Goal: Information Seeking & Learning: Learn about a topic

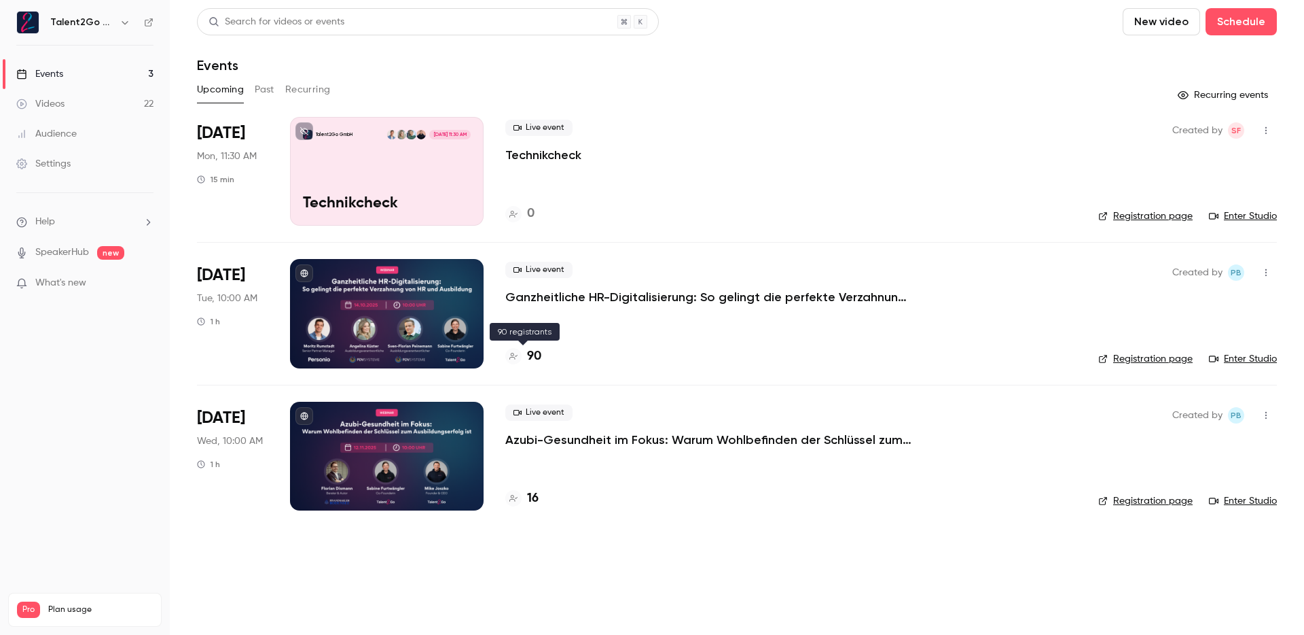
click at [536, 356] on h4 "90" at bounding box center [534, 356] width 14 height 18
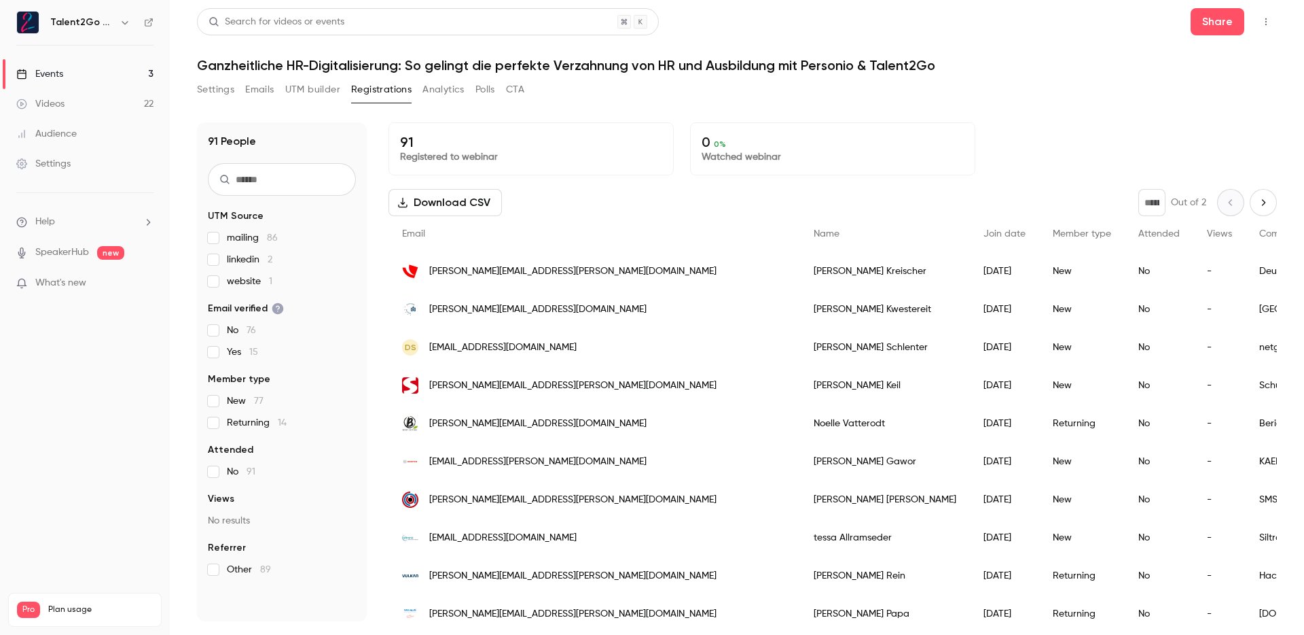
scroll to position [8, 0]
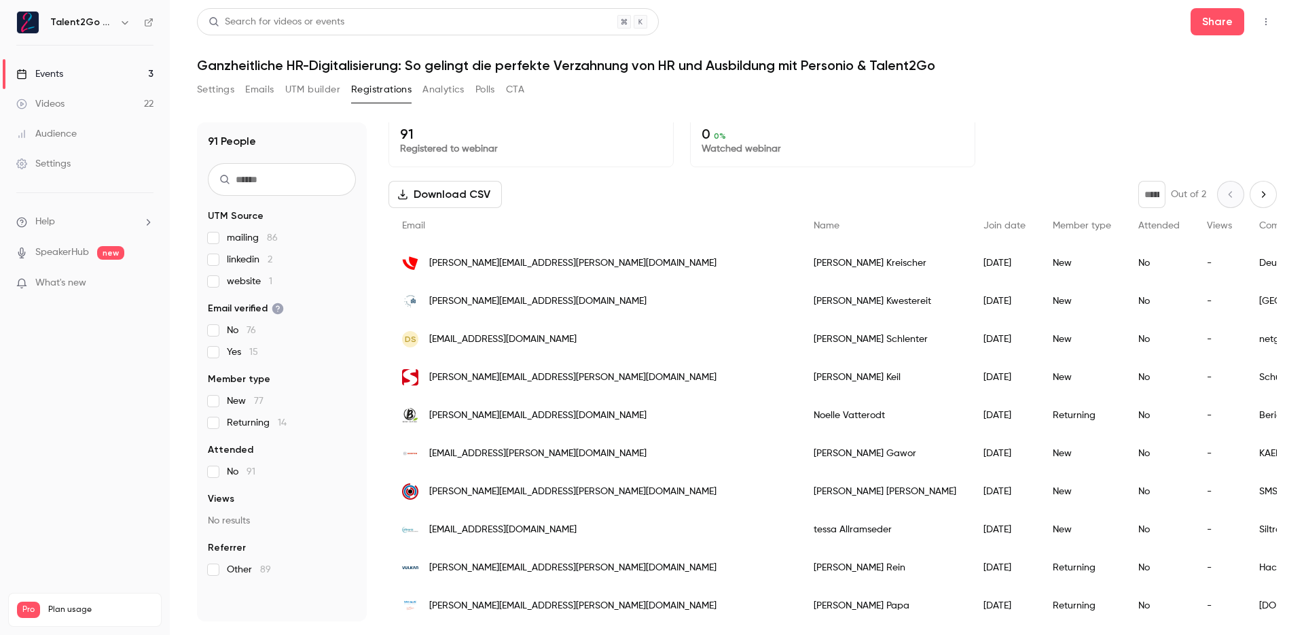
click at [960, 183] on div "Download CSV * Out of 2" at bounding box center [833, 194] width 889 height 27
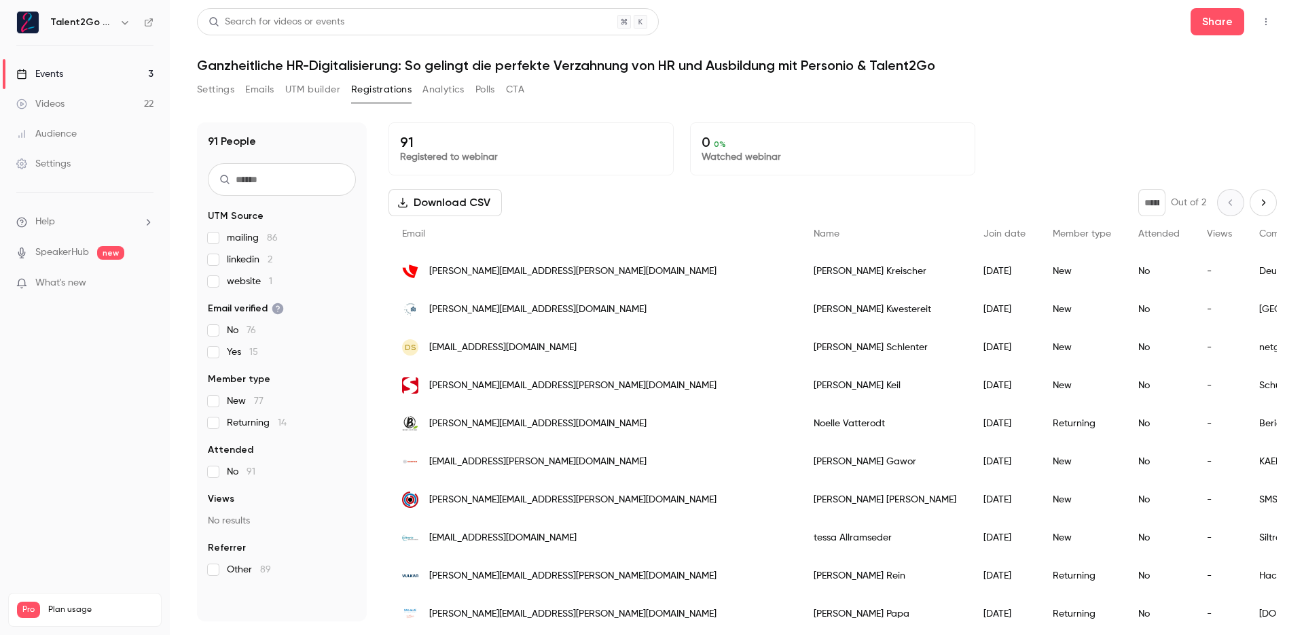
click at [1046, 158] on div "91 Registered to webinar 0 0 % Watched webinar" at bounding box center [833, 148] width 889 height 53
click at [1083, 140] on div "91 Registered to webinar 0 0 % Watched webinar" at bounding box center [833, 148] width 889 height 53
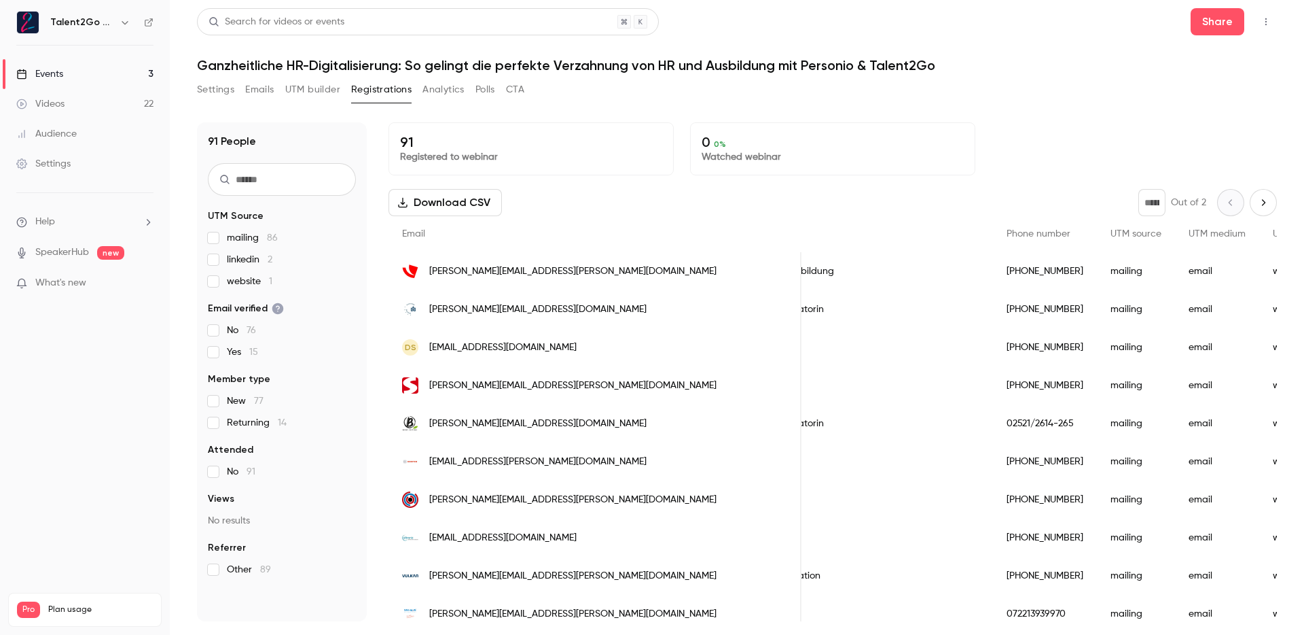
scroll to position [0, 925]
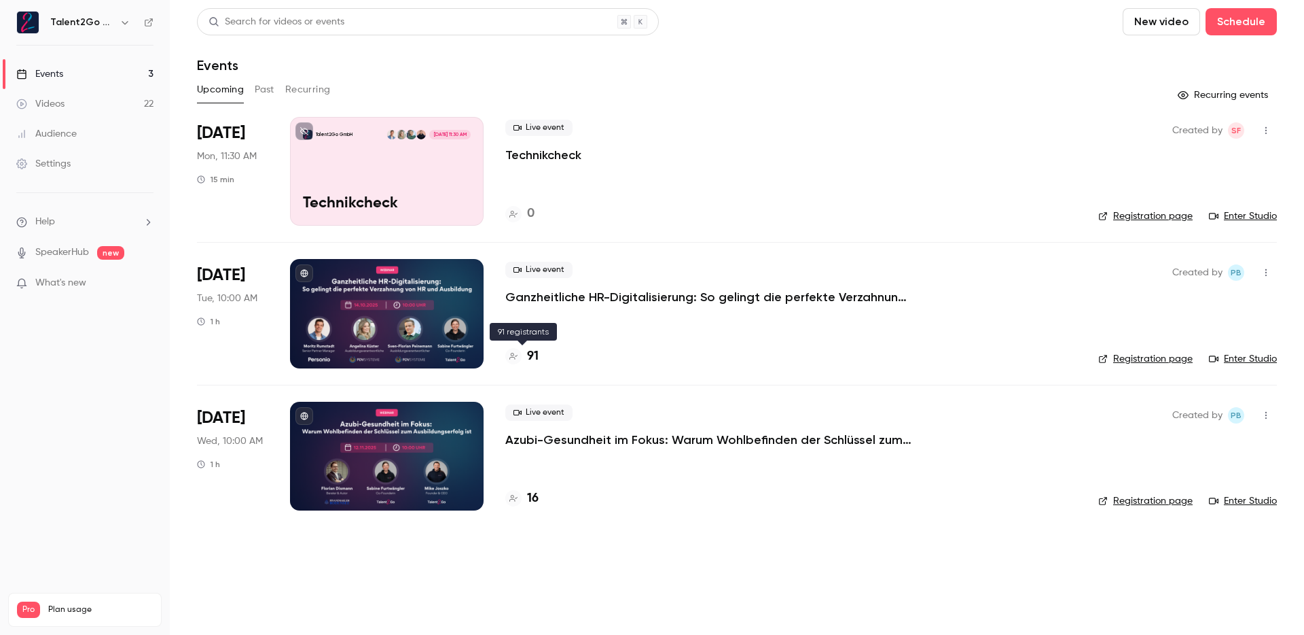
click at [536, 357] on h4 "91" at bounding box center [533, 356] width 12 height 18
click at [534, 358] on h4 "92" at bounding box center [534, 356] width 14 height 18
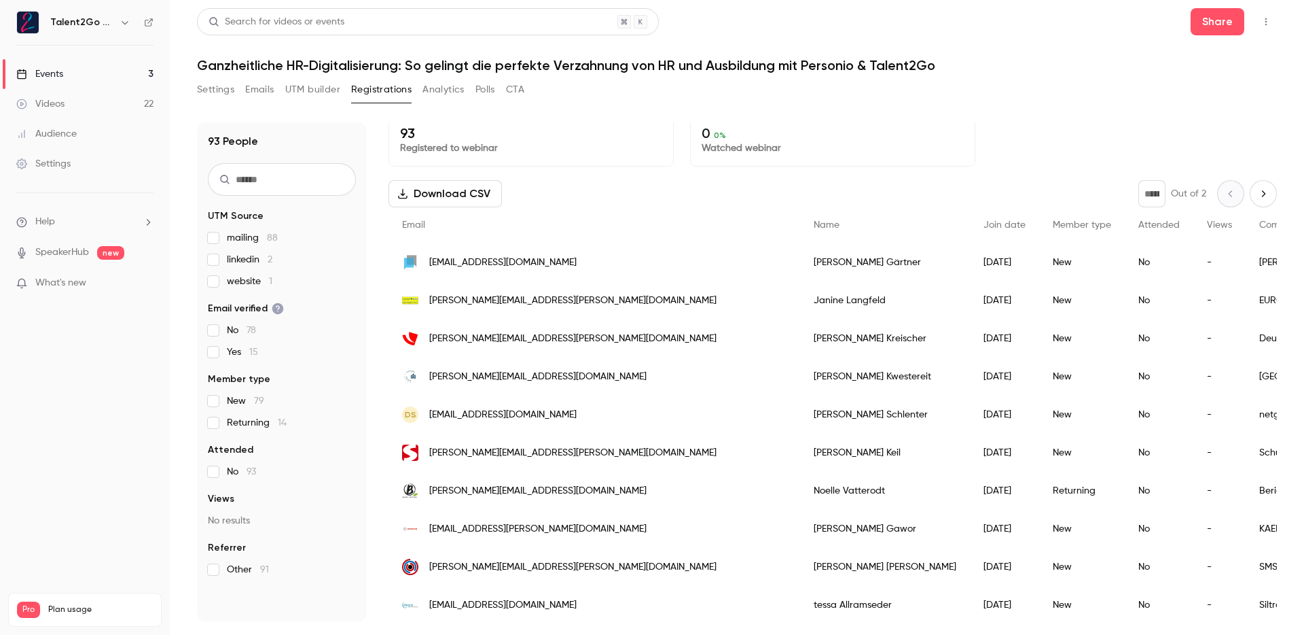
click at [1069, 115] on div "93 People UTM Source mailing 88 linkedin 2 website 1 Email verified No 78 Yes 1…" at bounding box center [737, 363] width 1080 height 515
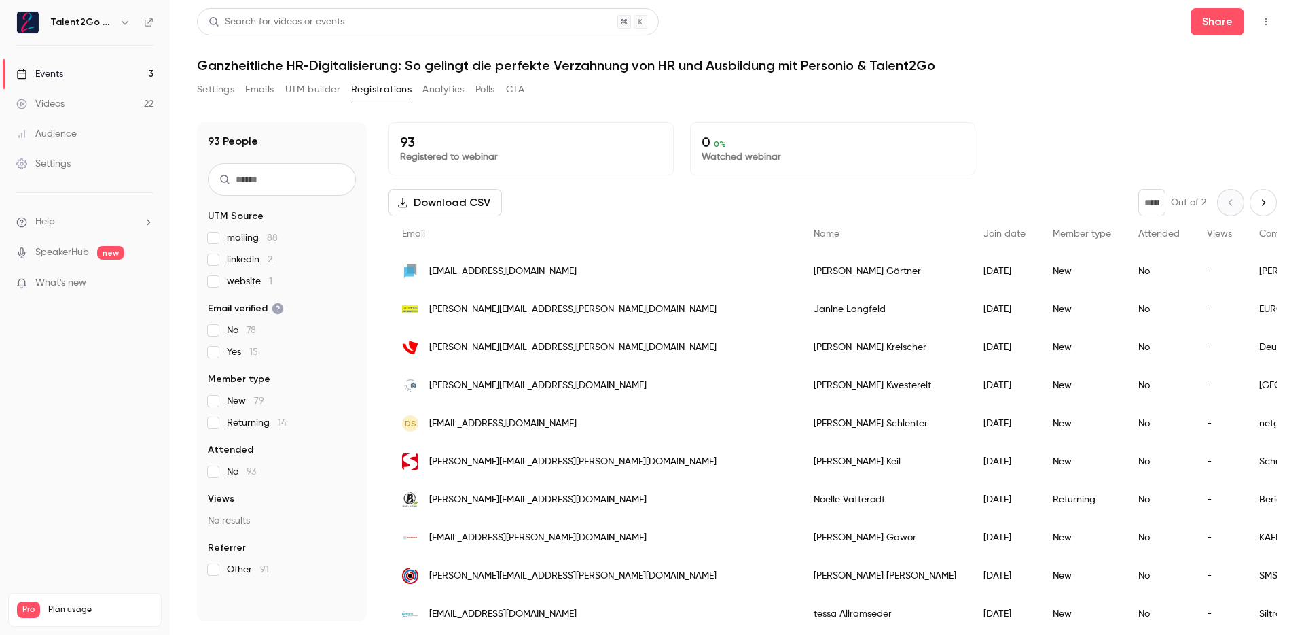
click at [1005, 79] on div "Settings Emails UTM builder Registrations Analytics Polls CTA" at bounding box center [737, 92] width 1080 height 27
click at [1111, 96] on div "Settings Emails UTM builder Registrations Analytics Polls CTA" at bounding box center [737, 92] width 1080 height 27
click at [1102, 113] on div "93 People UTM Source mailing 88 linkedin 2 website 1 Email verified No 78 Yes 1…" at bounding box center [737, 363] width 1080 height 515
click at [1100, 112] on div "93 People UTM Source mailing 88 linkedin 2 website 1 Email verified No 78 Yes 1…" at bounding box center [737, 363] width 1080 height 515
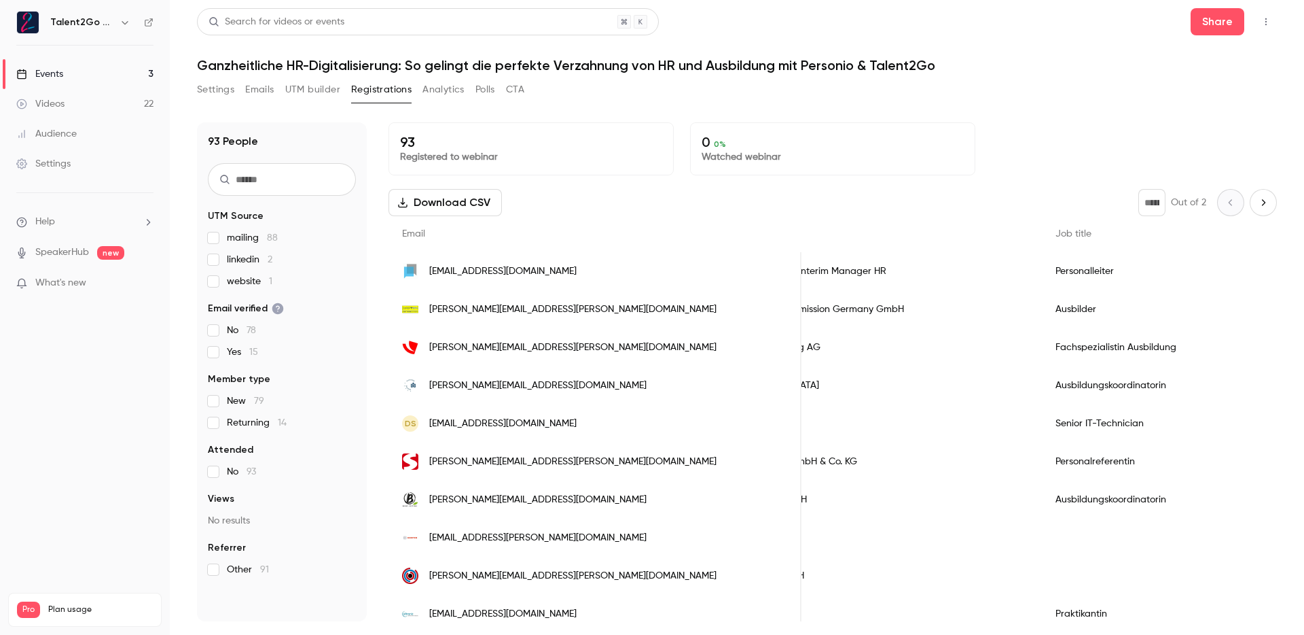
scroll to position [9, 0]
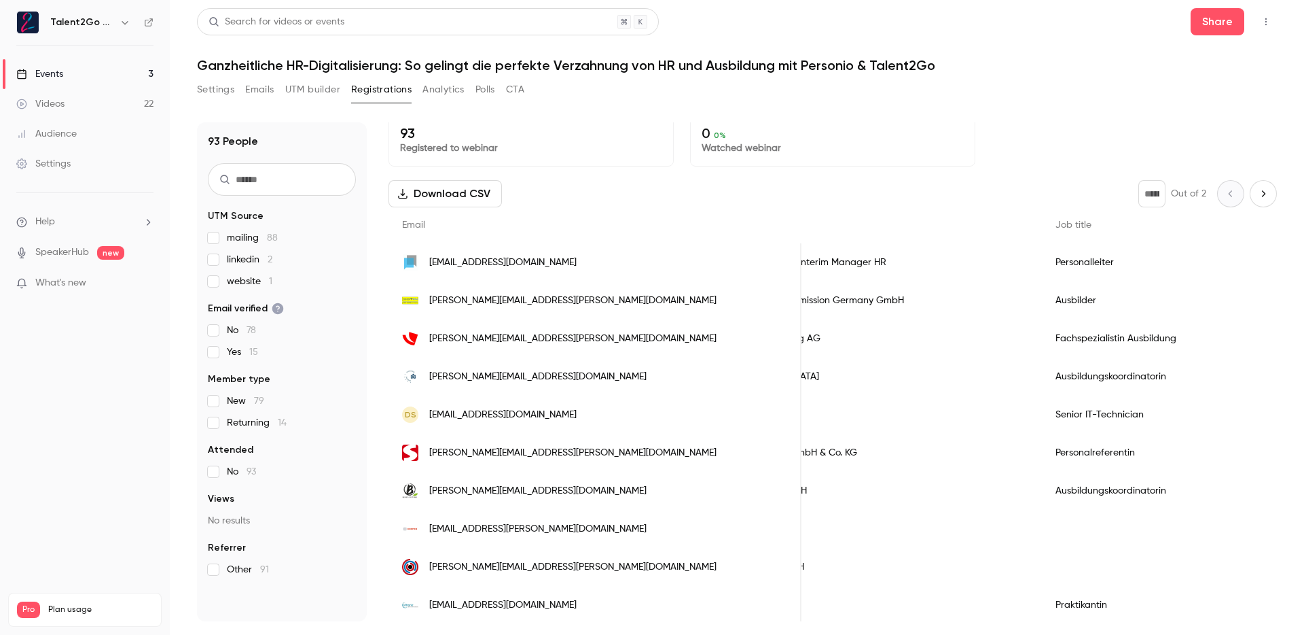
click at [107, 109] on link "Videos 22" at bounding box center [85, 104] width 170 height 30
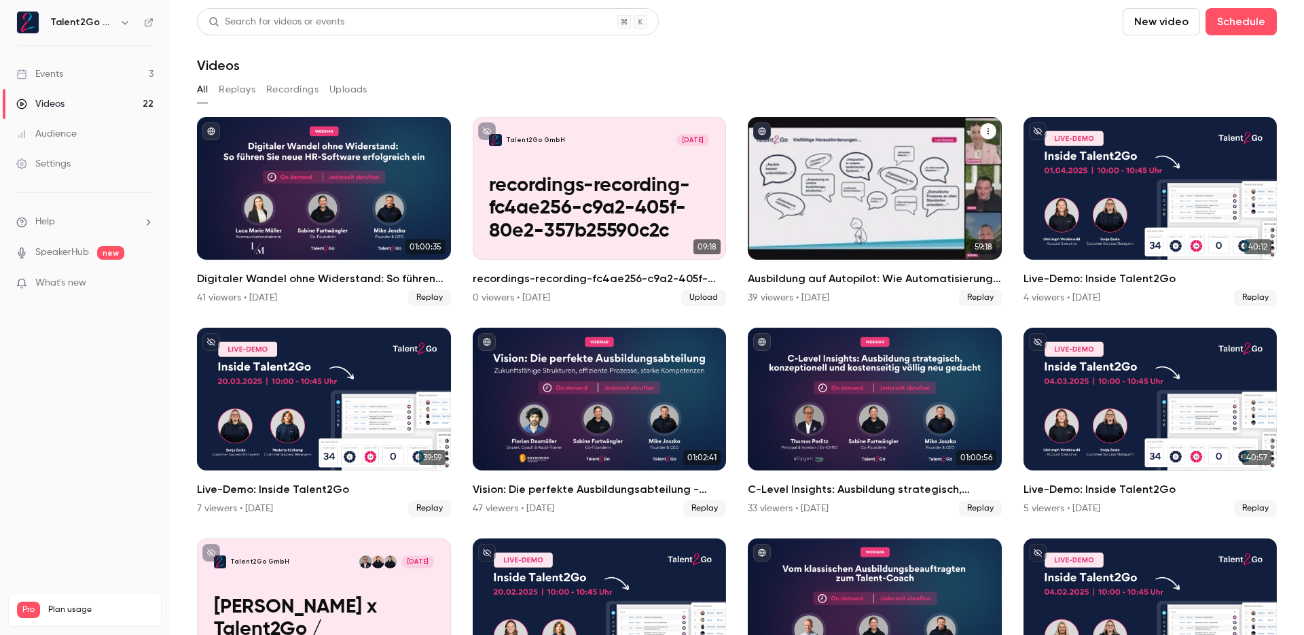
click at [774, 279] on h2 "Ausbildung auf Autopilot: Wie Automatisierung Ihr HR-Team entlastet ⚙️" at bounding box center [875, 278] width 254 height 16
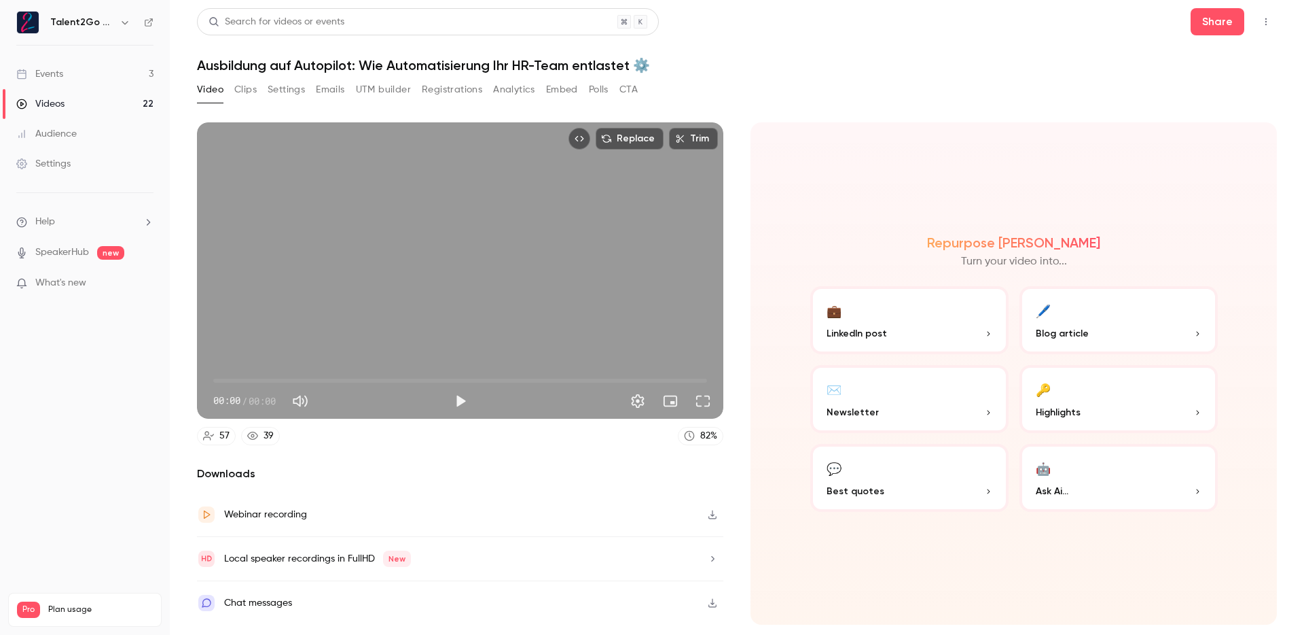
click at [452, 87] on button "Registrations" at bounding box center [452, 90] width 60 height 22
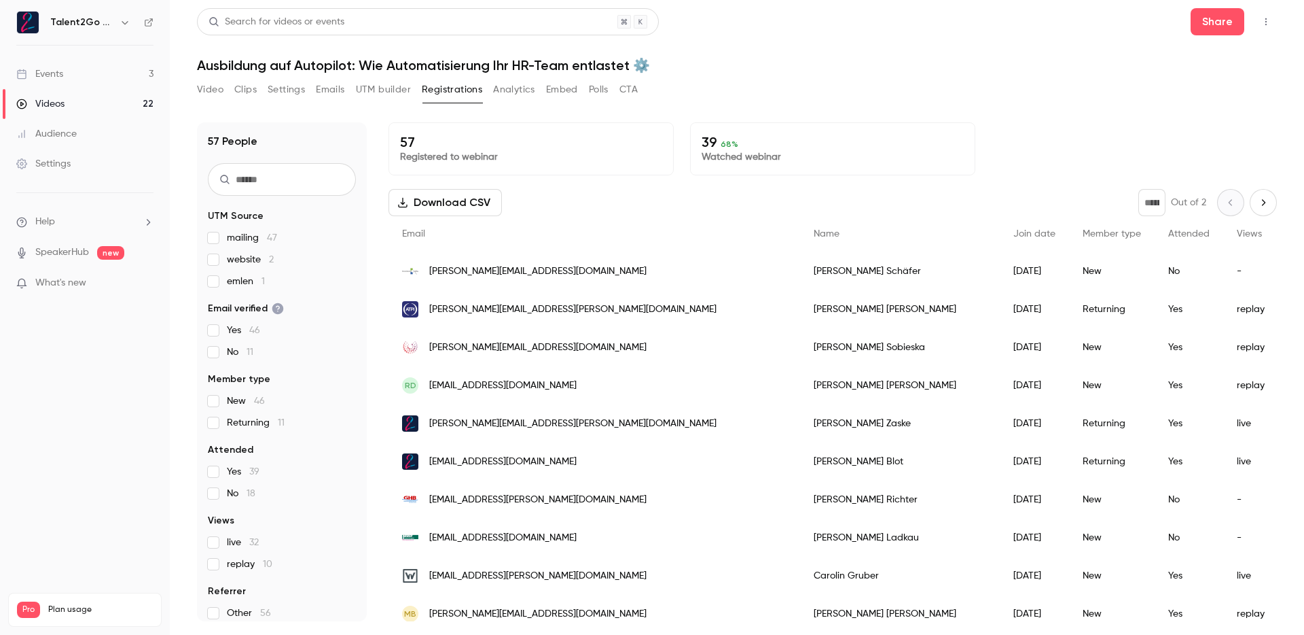
click at [514, 95] on button "Analytics" at bounding box center [514, 90] width 42 height 22
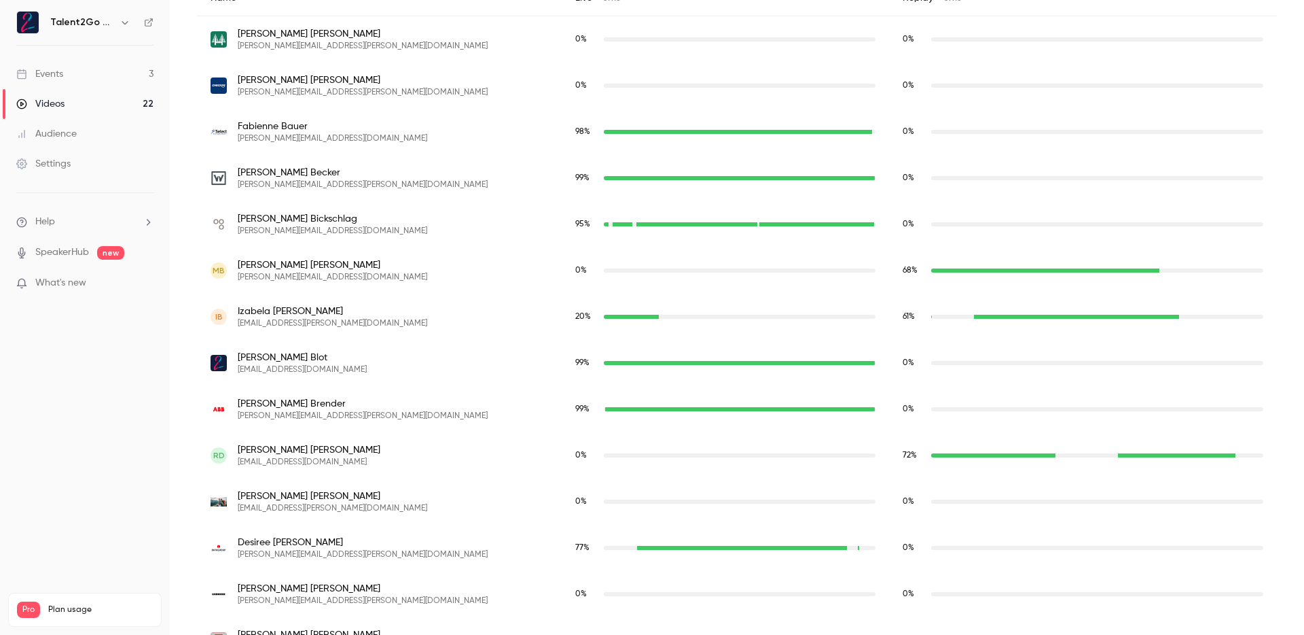
scroll to position [1092, 0]
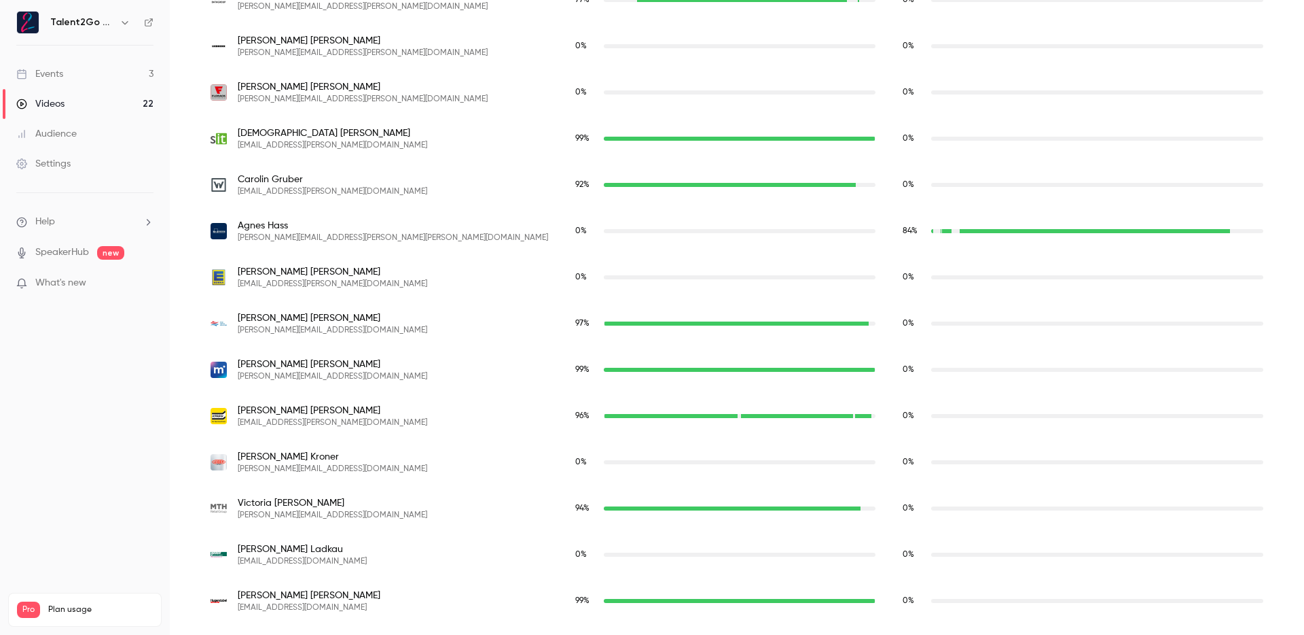
click at [631, 333] on div "97 %" at bounding box center [725, 323] width 327 height 46
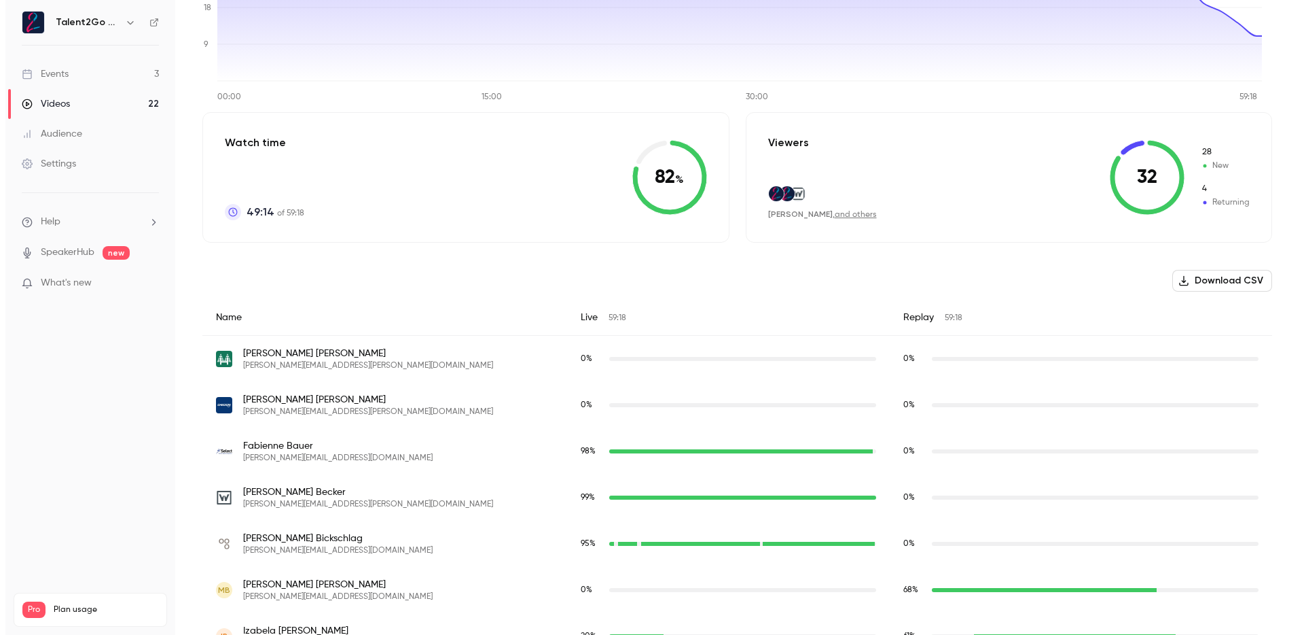
scroll to position [0, 0]
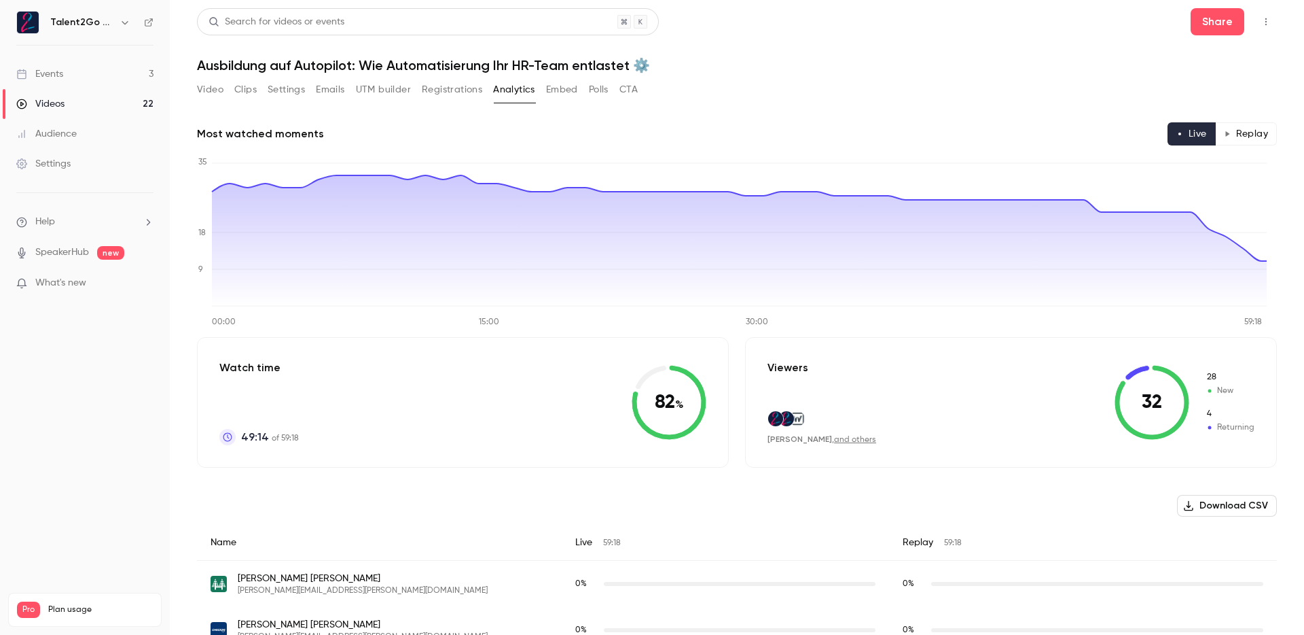
click at [1224, 136] on button "Replay" at bounding box center [1246, 133] width 62 height 23
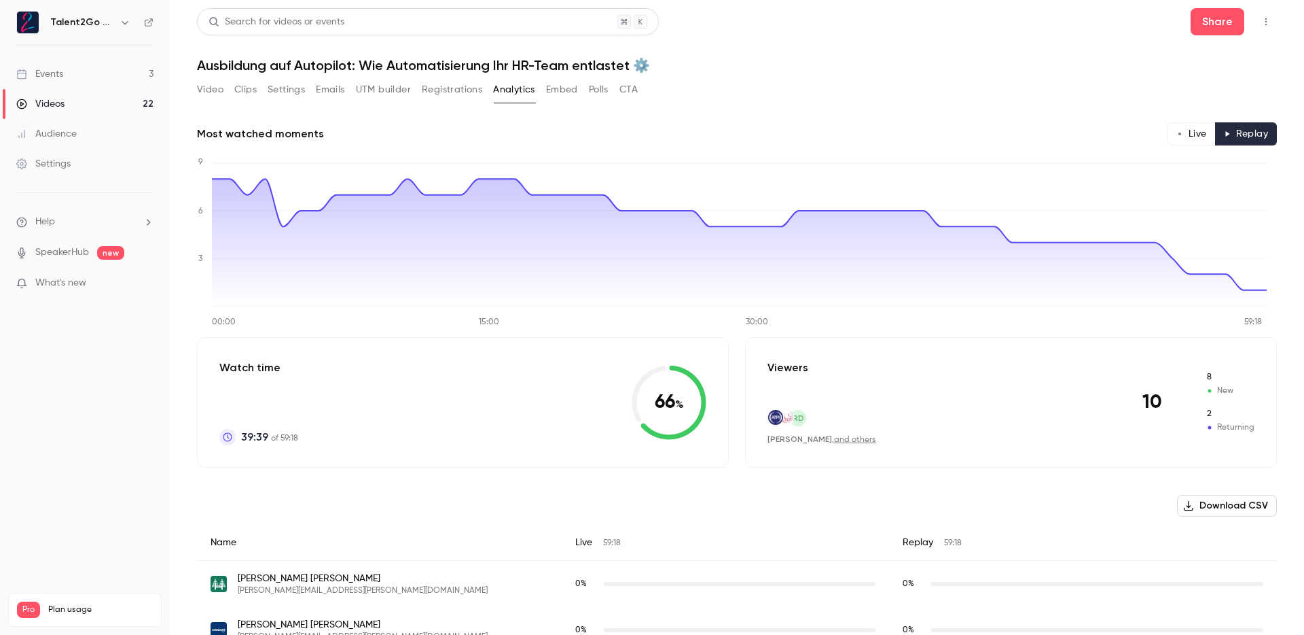
click at [1176, 132] on button "Live" at bounding box center [1192, 133] width 48 height 23
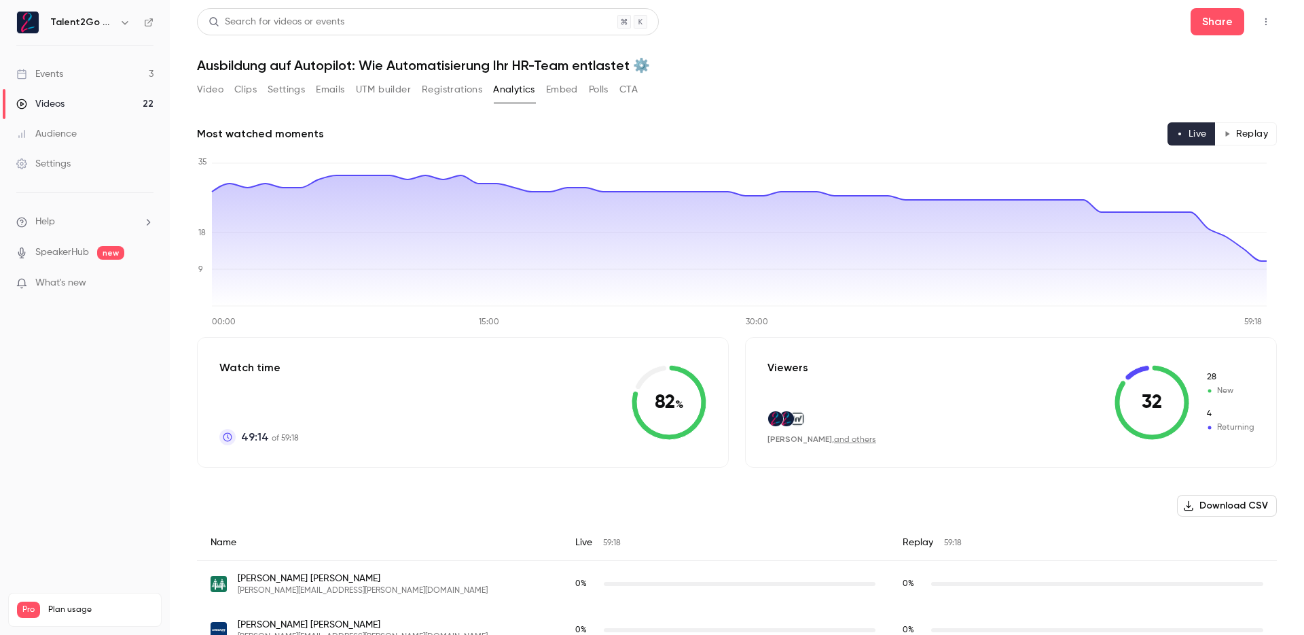
click at [984, 96] on div "Video Clips Settings Emails UTM builder Registrations Analytics Embed Polls CTA" at bounding box center [737, 92] width 1080 height 27
click at [621, 94] on button "CTA" at bounding box center [629, 90] width 18 height 22
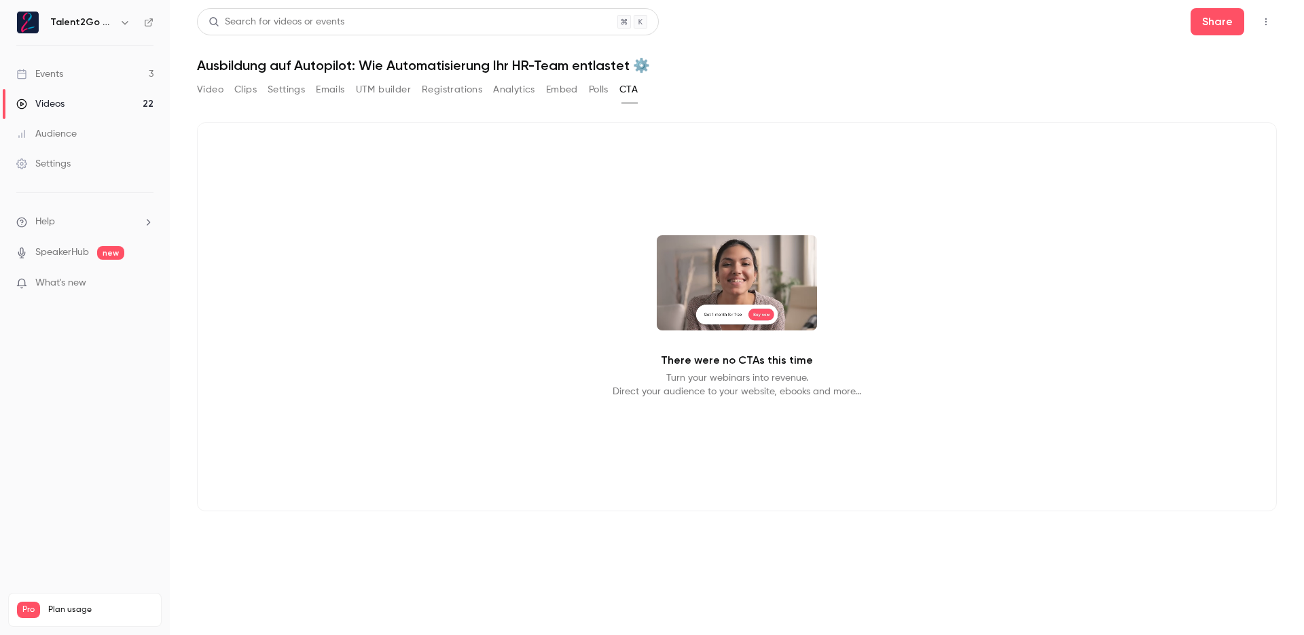
click at [603, 94] on button "Polls" at bounding box center [599, 90] width 20 height 22
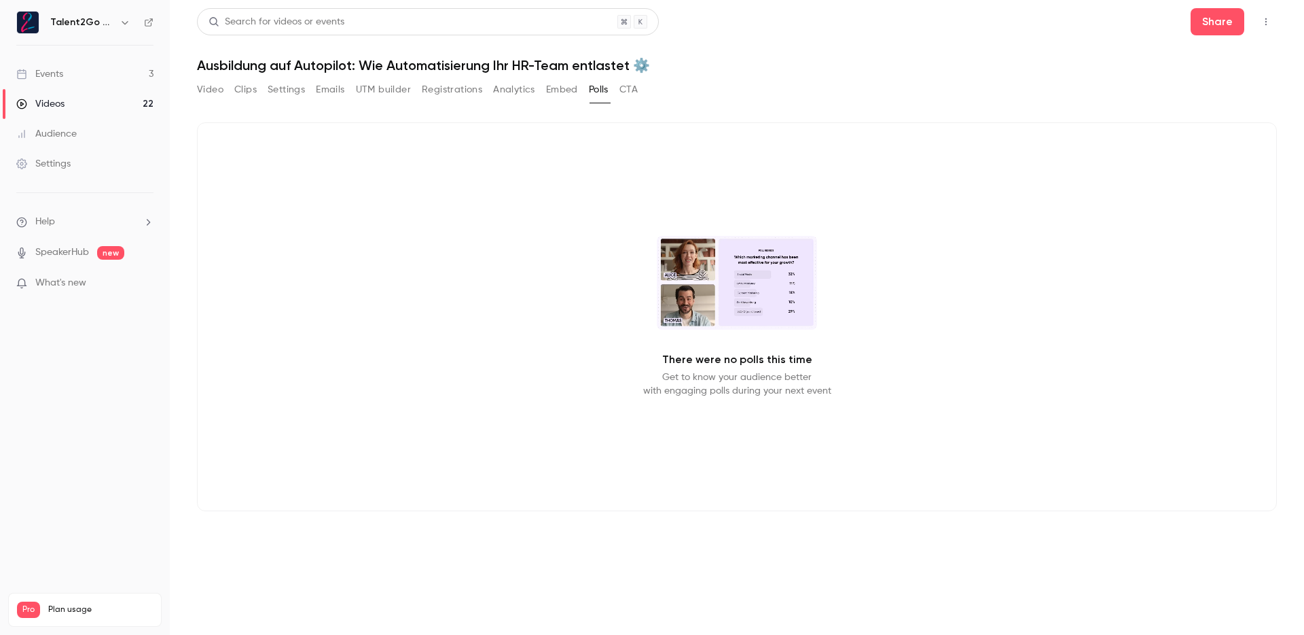
click at [564, 94] on button "Embed" at bounding box center [562, 90] width 32 height 22
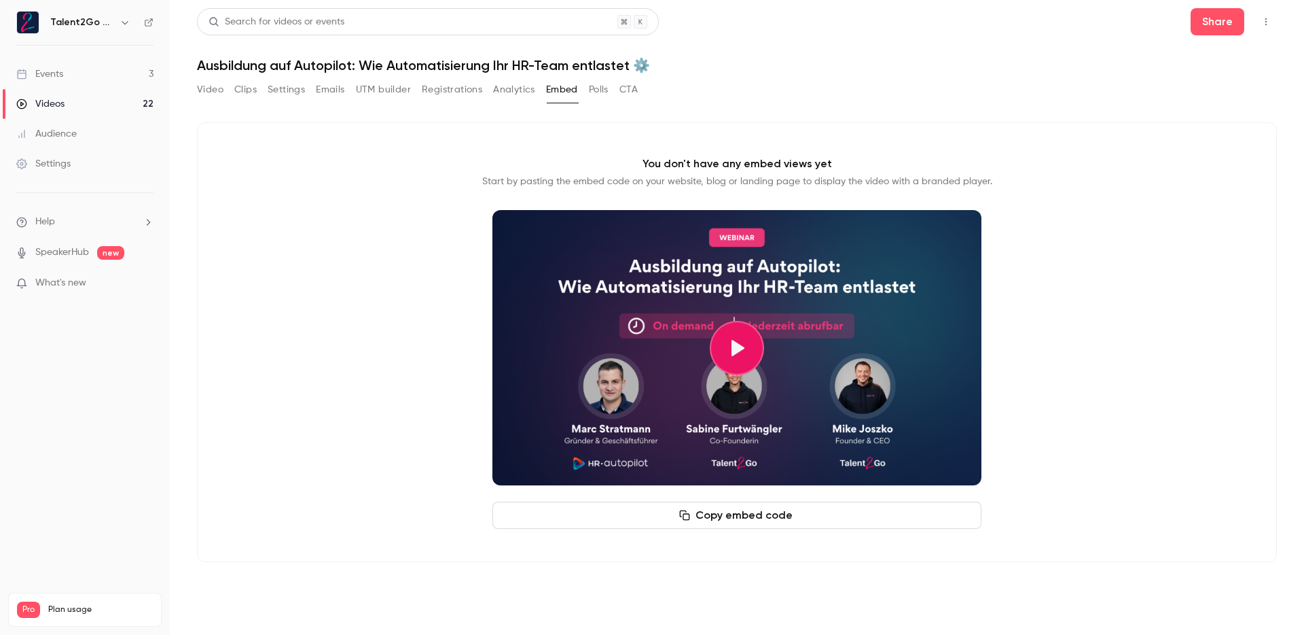
click at [94, 101] on link "Videos 22" at bounding box center [85, 104] width 170 height 30
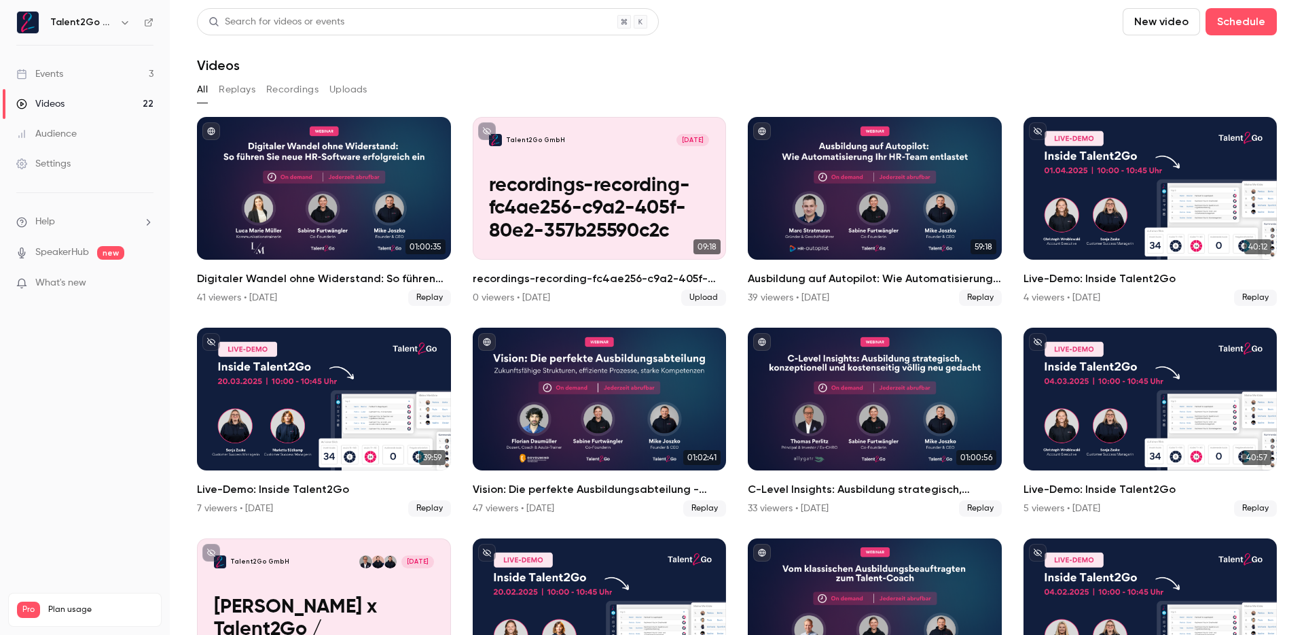
click at [95, 79] on link "Events 3" at bounding box center [85, 74] width 170 height 30
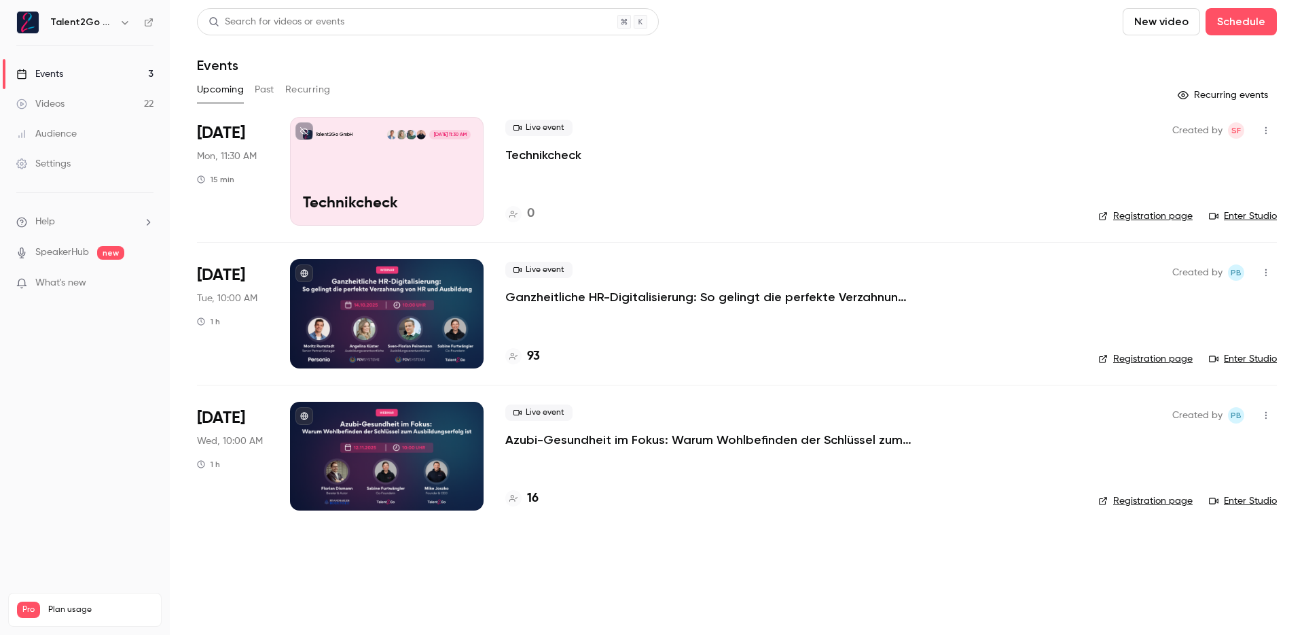
click at [577, 299] on p "Ganzheitliche HR-Digitalisierung: So gelingt die perfekte Verzahnung von HR und…" at bounding box center [709, 297] width 408 height 16
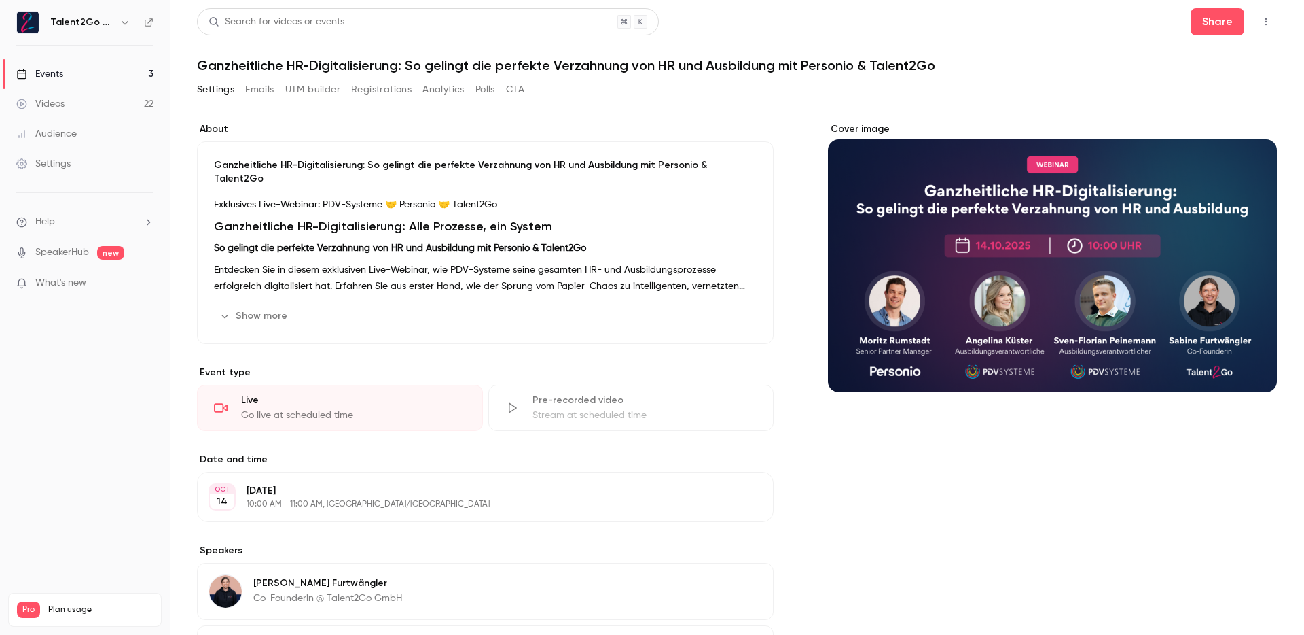
click at [519, 88] on button "CTA" at bounding box center [515, 90] width 18 height 22
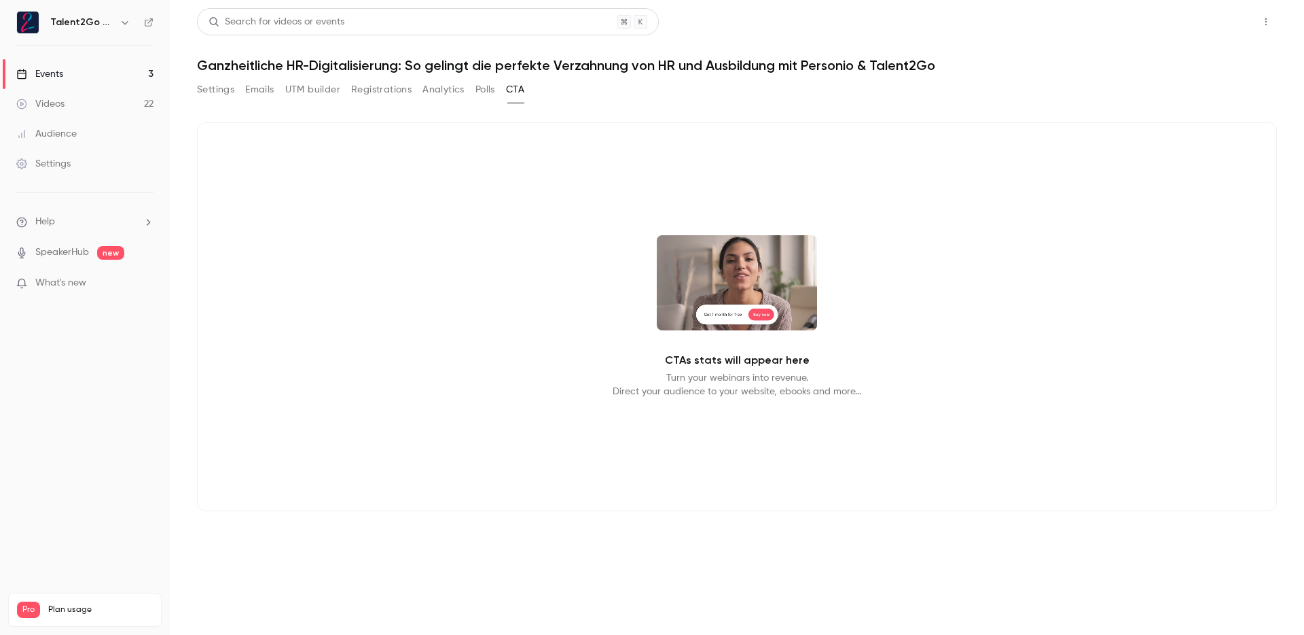
click at [1204, 33] on button "Share" at bounding box center [1218, 21] width 54 height 27
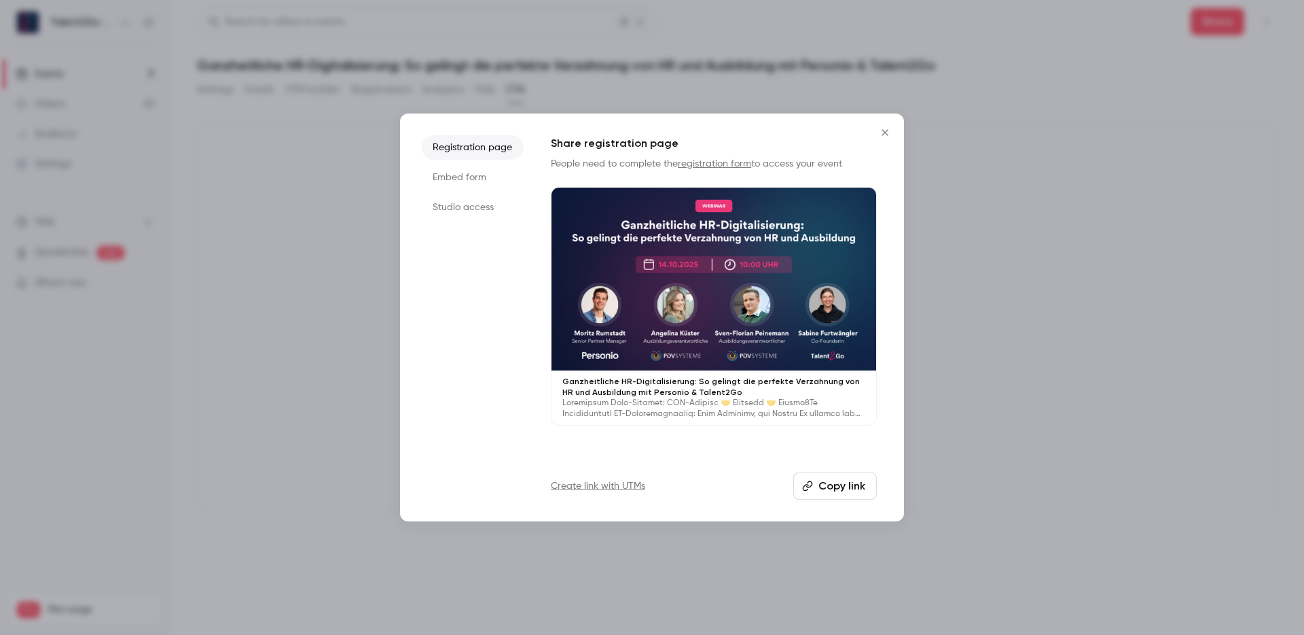
click at [488, 173] on li "Embed form" at bounding box center [473, 177] width 102 height 24
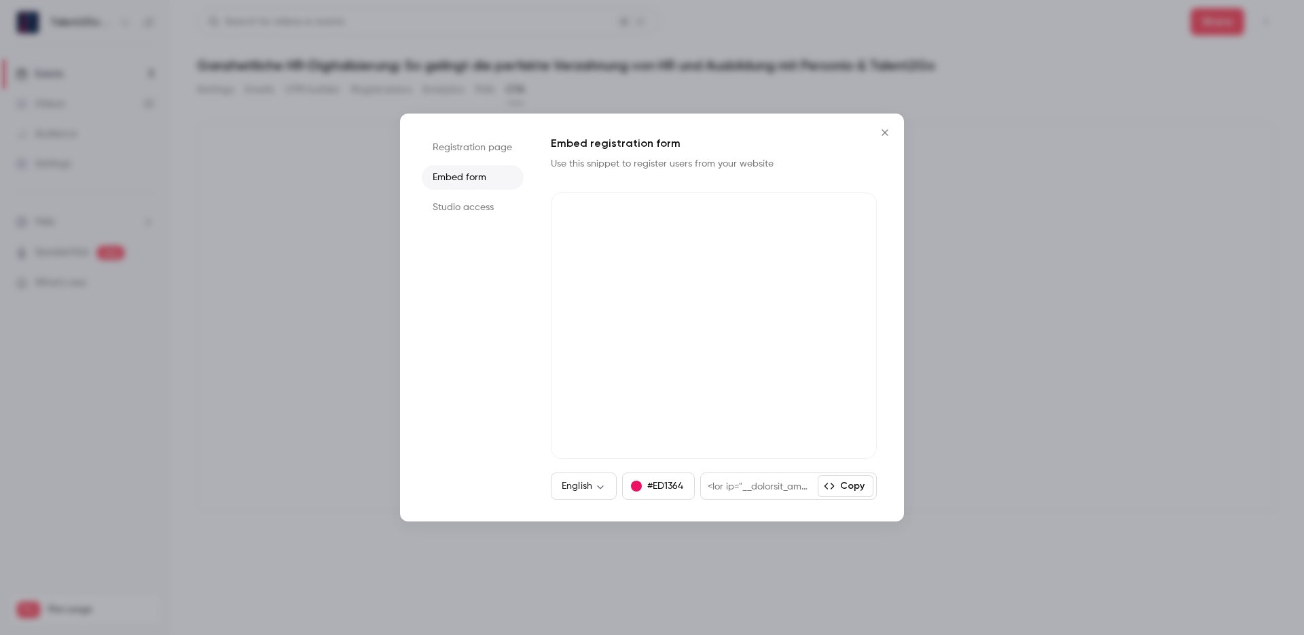
click at [482, 207] on li "Studio access" at bounding box center [473, 207] width 102 height 24
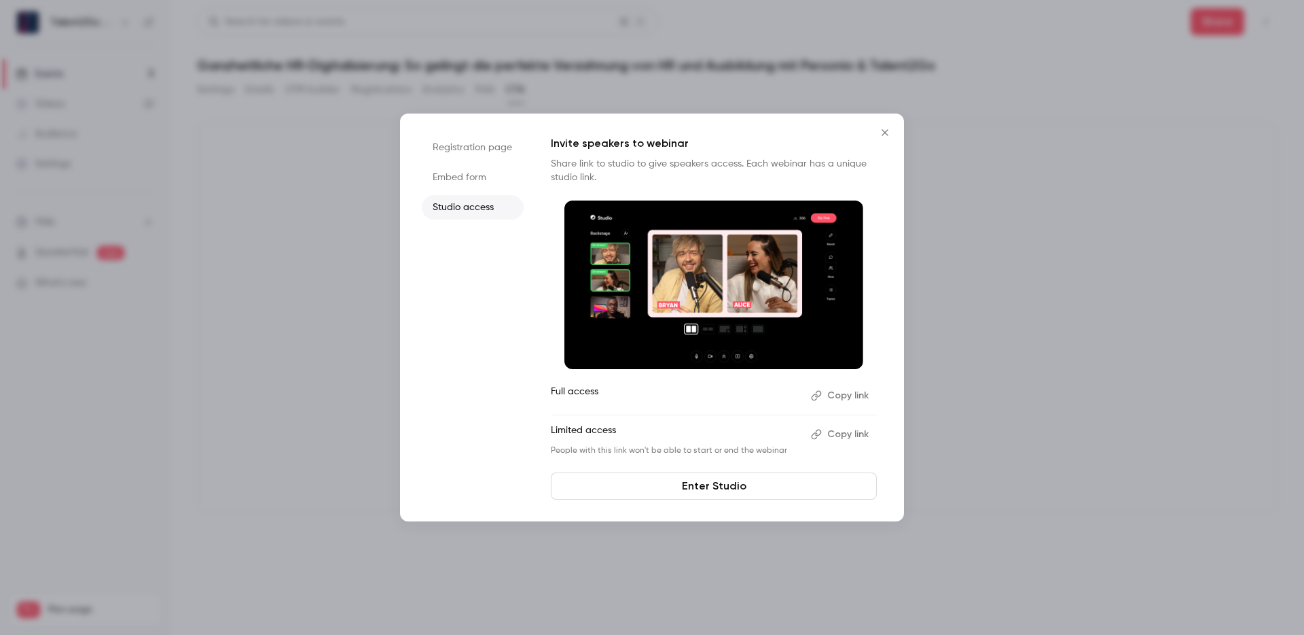
click at [482, 154] on li "Registration page" at bounding box center [473, 147] width 102 height 24
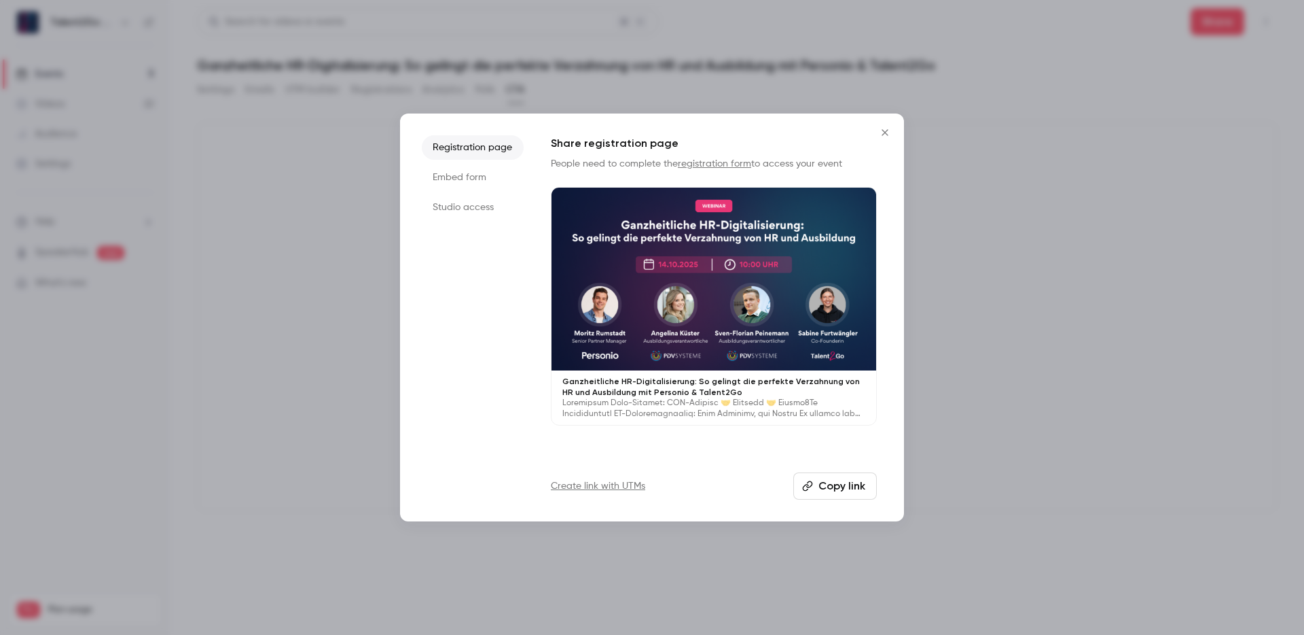
click at [885, 132] on icon "Close" at bounding box center [885, 132] width 6 height 6
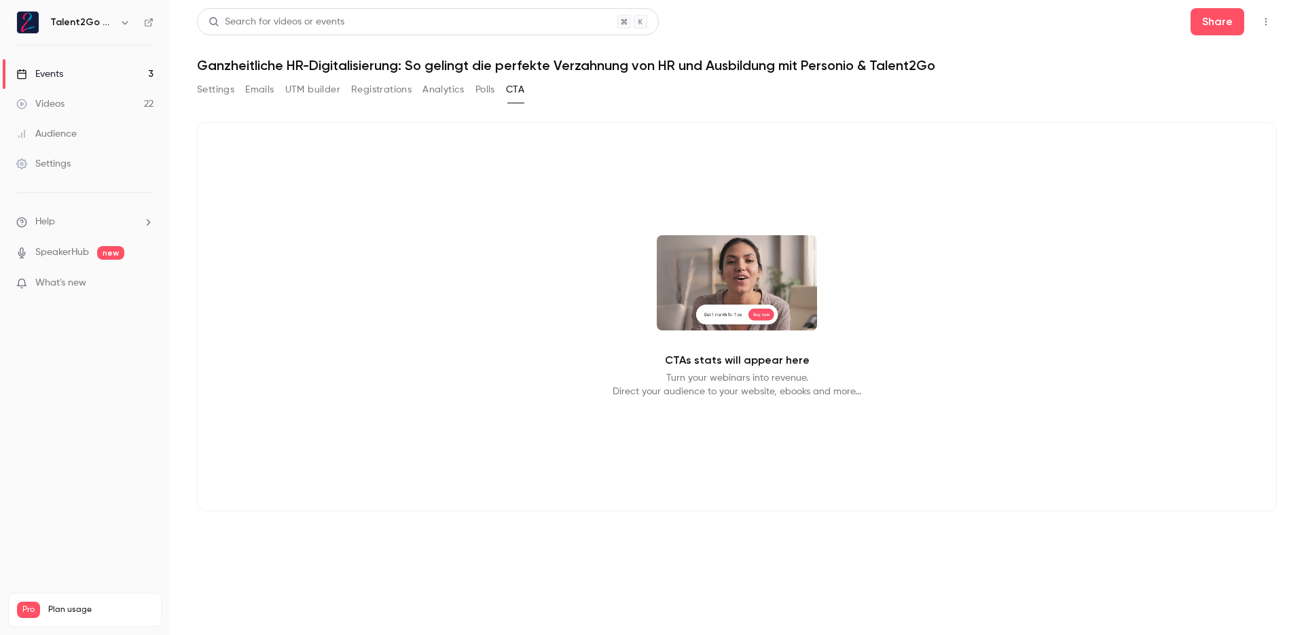
click at [893, 170] on div "CTAs stats will appear here Turn your webinars into revenue. Direct your audien…" at bounding box center [737, 316] width 1080 height 389
click at [698, 359] on p "CTAs stats will appear here" at bounding box center [737, 360] width 145 height 16
click at [219, 93] on button "Settings" at bounding box center [215, 90] width 37 height 22
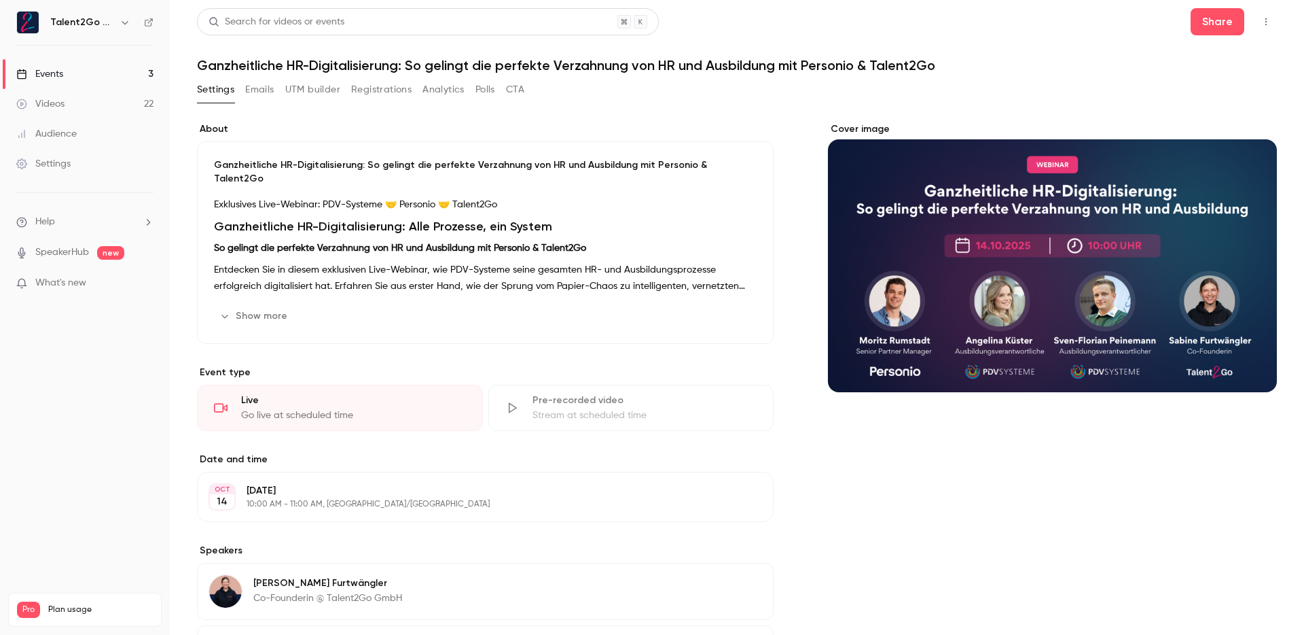
click at [61, 166] on div "Settings" at bounding box center [43, 164] width 54 height 14
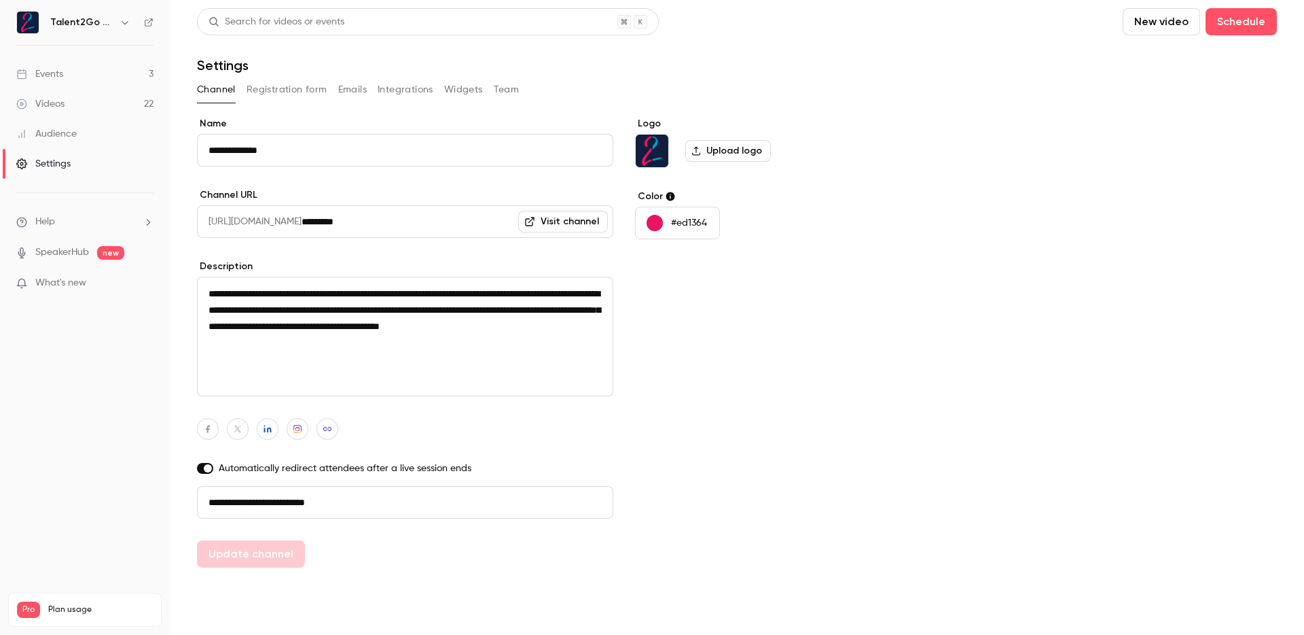
click at [289, 87] on button "Registration form" at bounding box center [287, 90] width 81 height 22
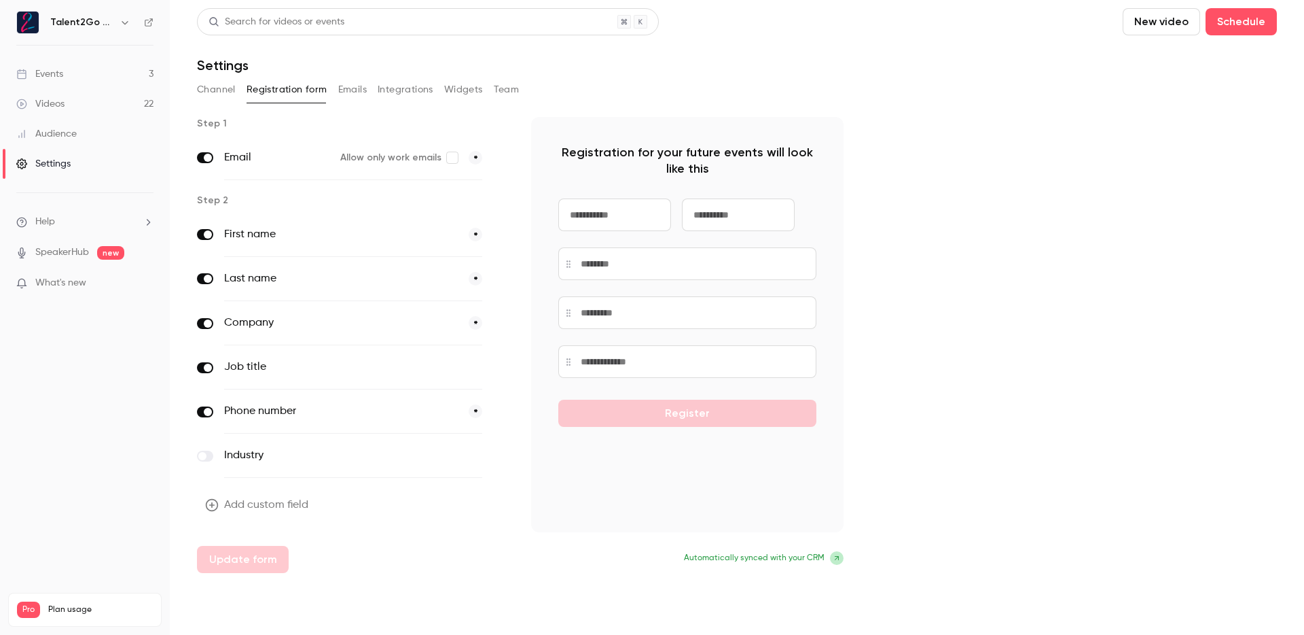
click at [359, 85] on button "Emails" at bounding box center [352, 90] width 29 height 22
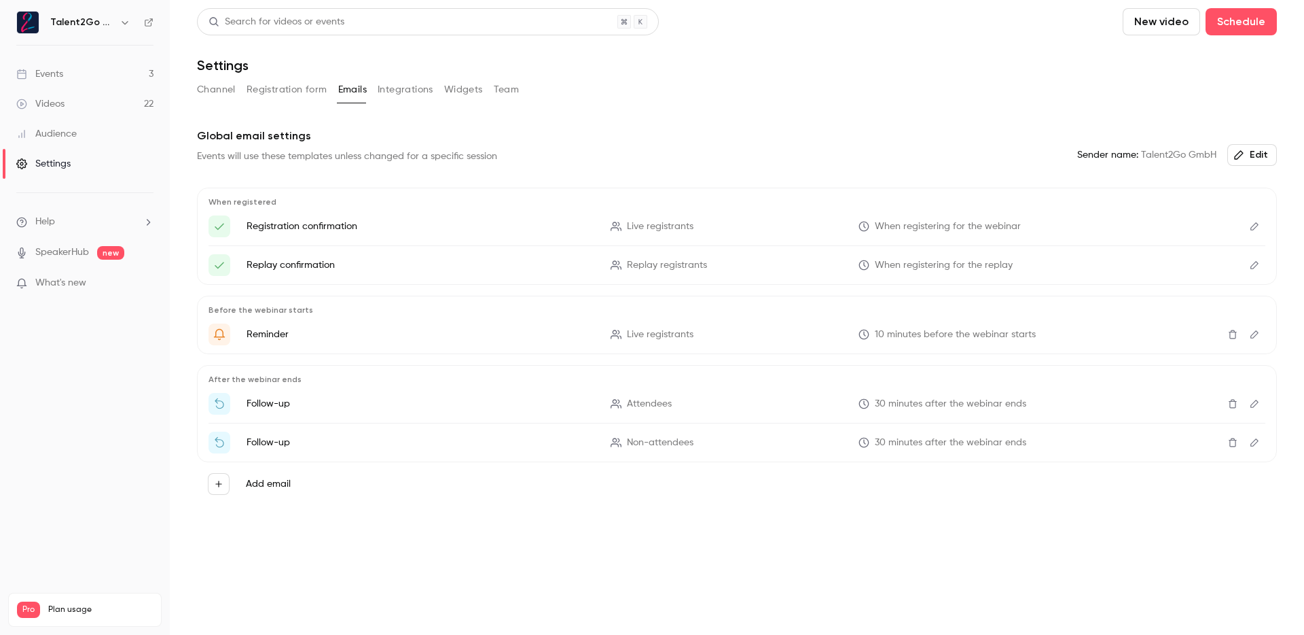
click at [401, 90] on button "Integrations" at bounding box center [406, 90] width 56 height 22
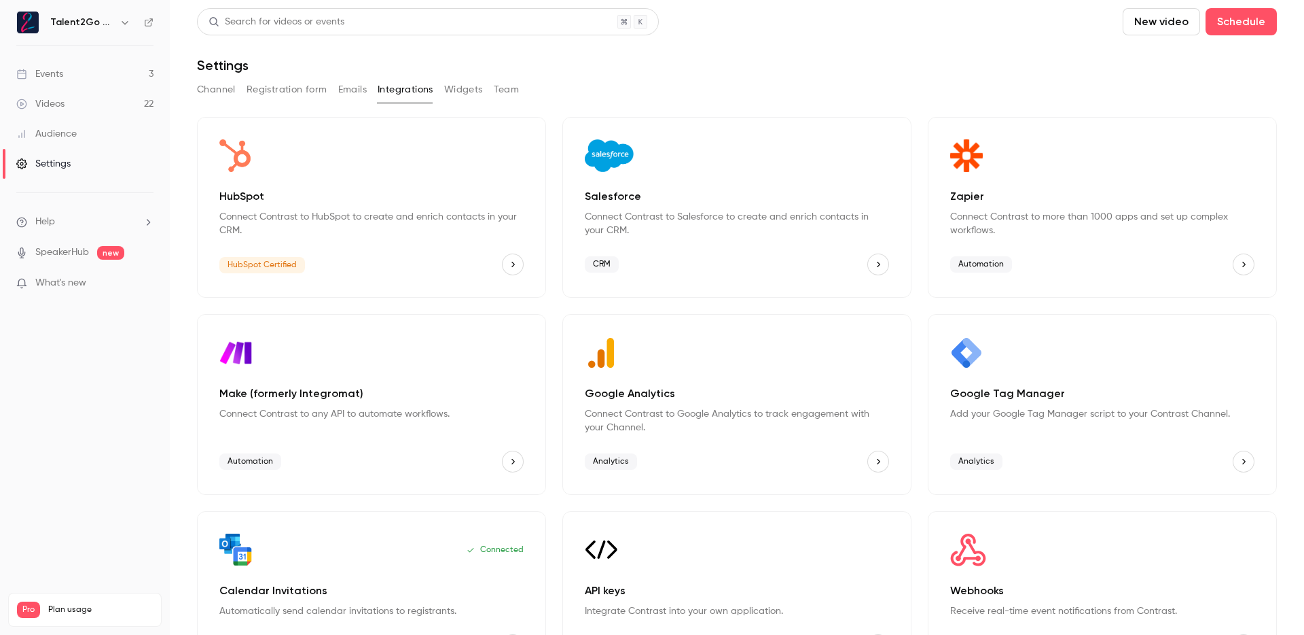
click at [467, 92] on button "Widgets" at bounding box center [463, 90] width 39 height 22
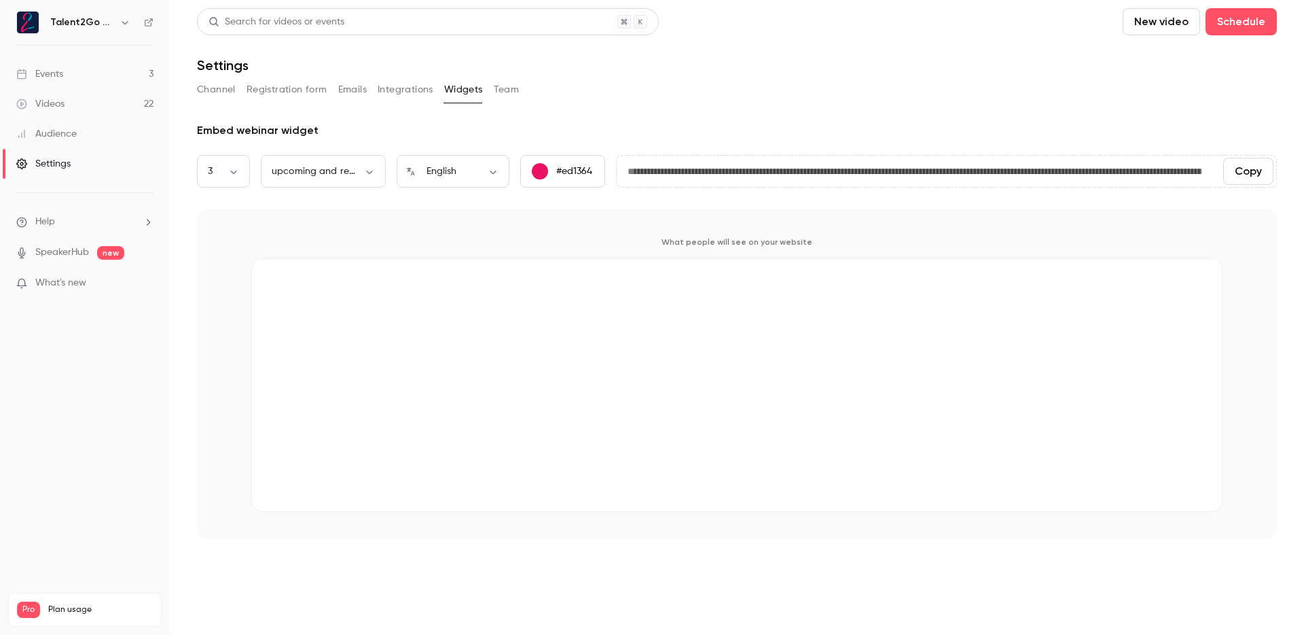
click at [515, 90] on button "Team" at bounding box center [507, 90] width 26 height 22
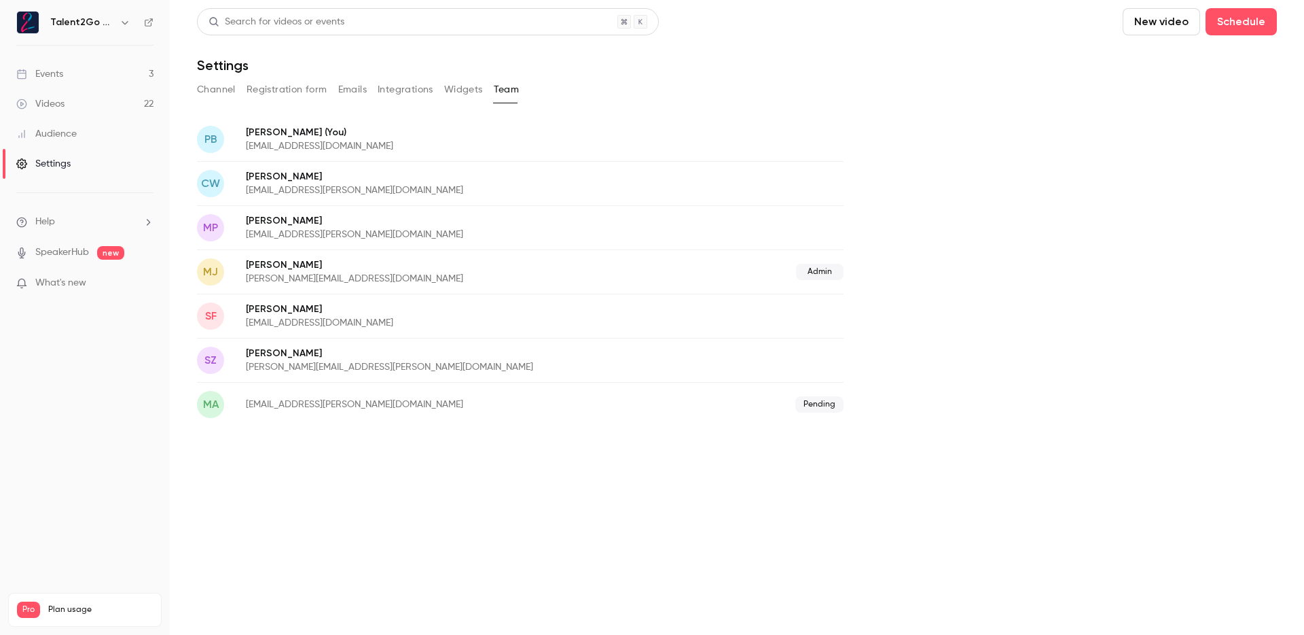
click at [228, 90] on button "Channel" at bounding box center [216, 90] width 39 height 22
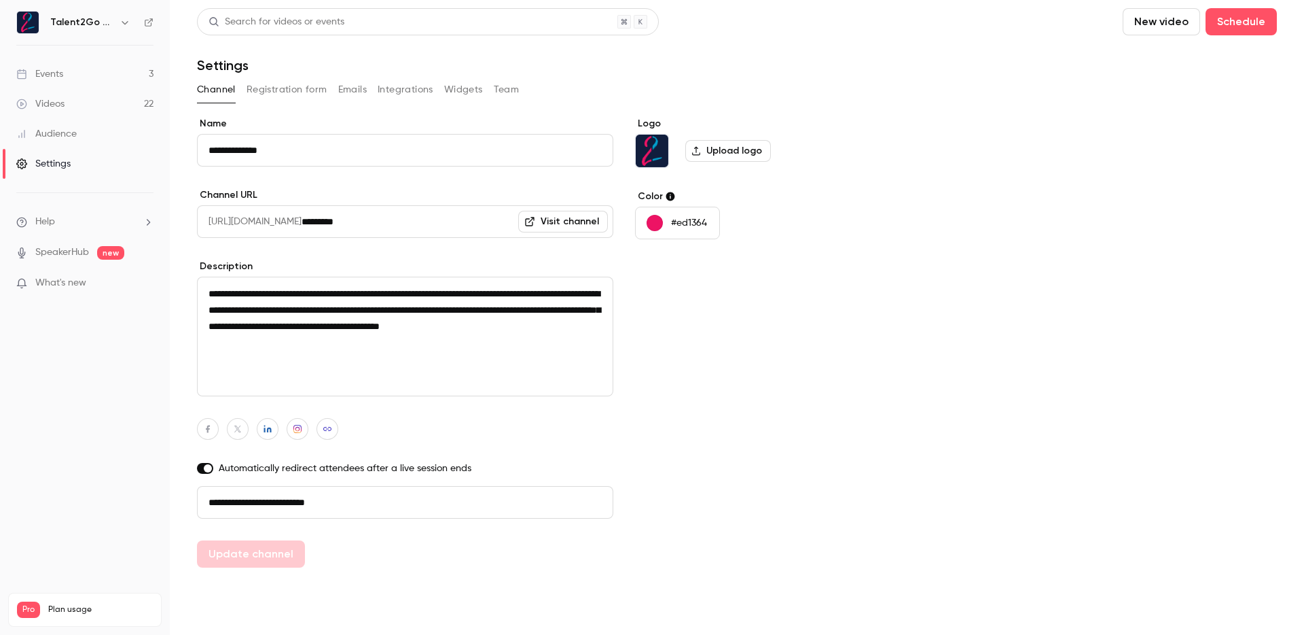
click at [98, 102] on link "Videos 22" at bounding box center [85, 104] width 170 height 30
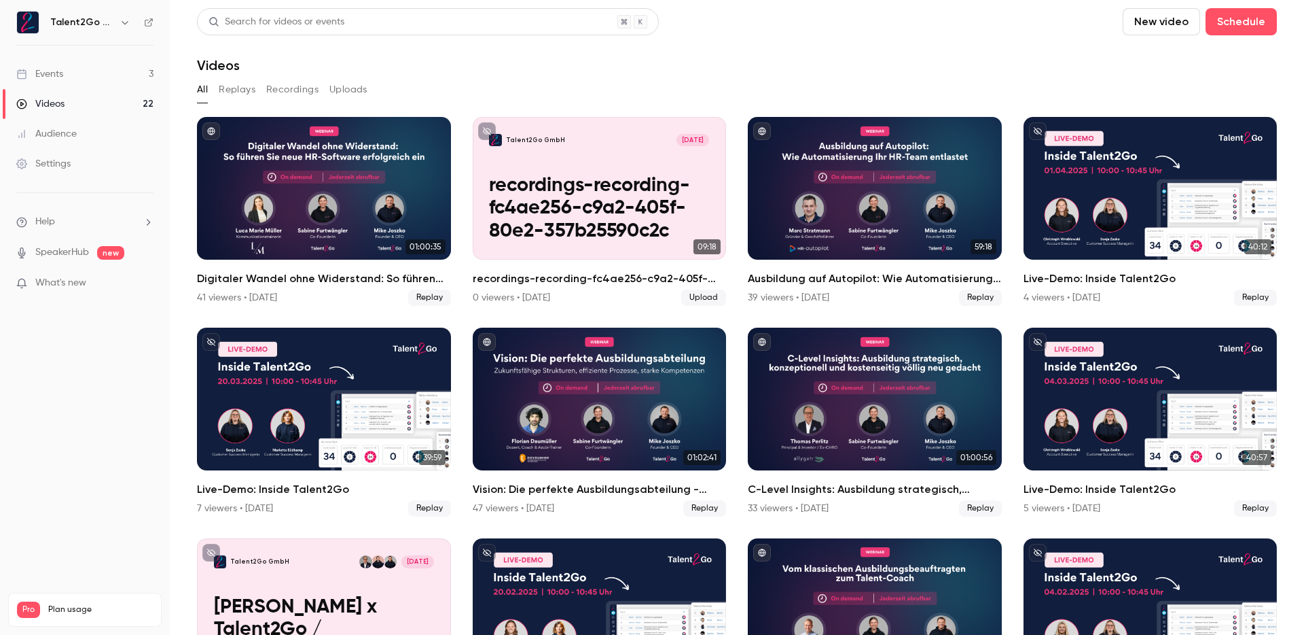
click at [105, 75] on link "Events 3" at bounding box center [85, 74] width 170 height 30
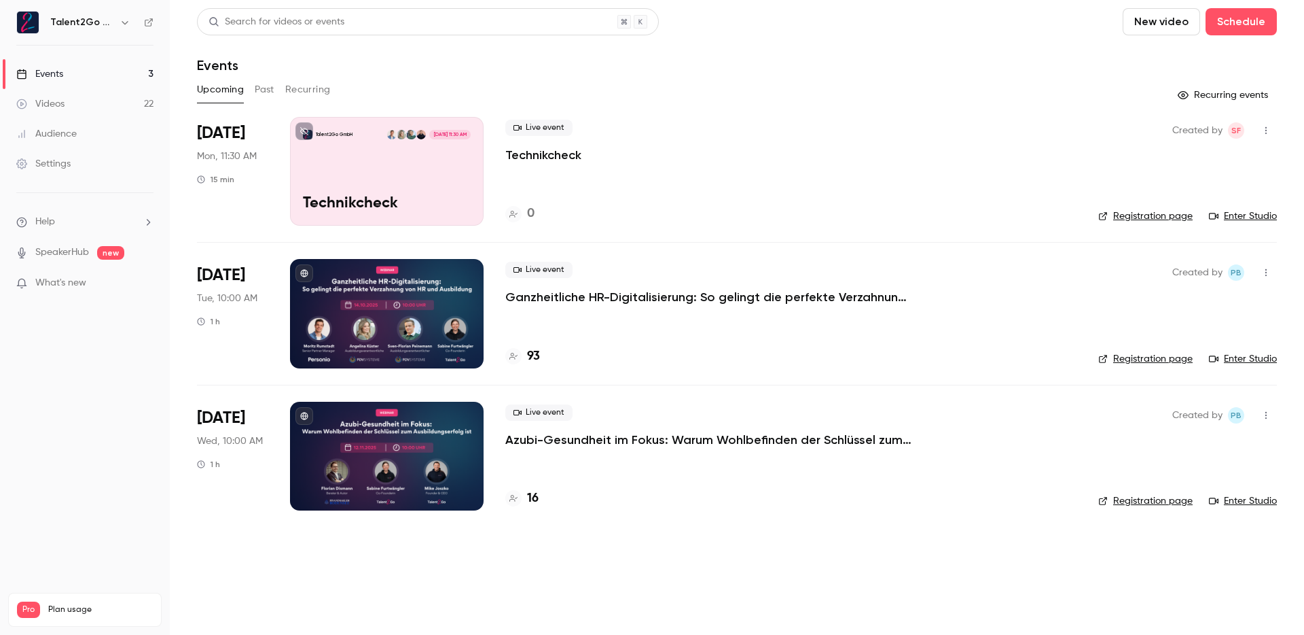
click at [635, 301] on p "Ganzheitliche HR-Digitalisierung: So gelingt die perfekte Verzahnung von HR und…" at bounding box center [709, 297] width 408 height 16
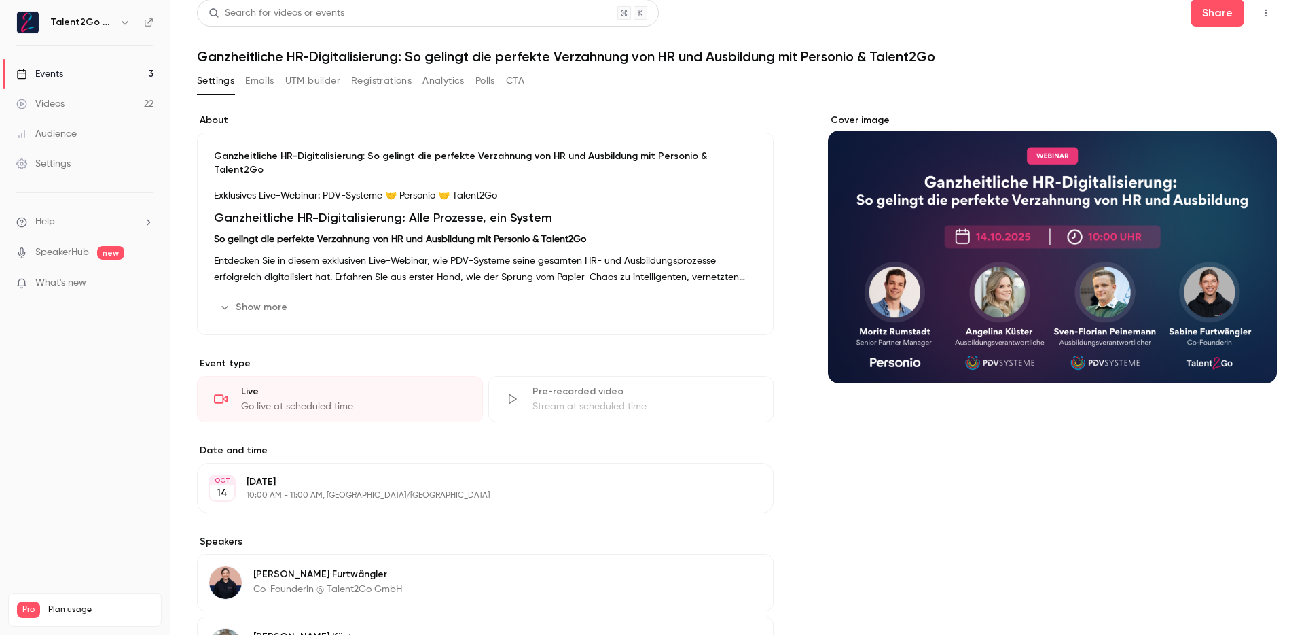
scroll to position [1, 0]
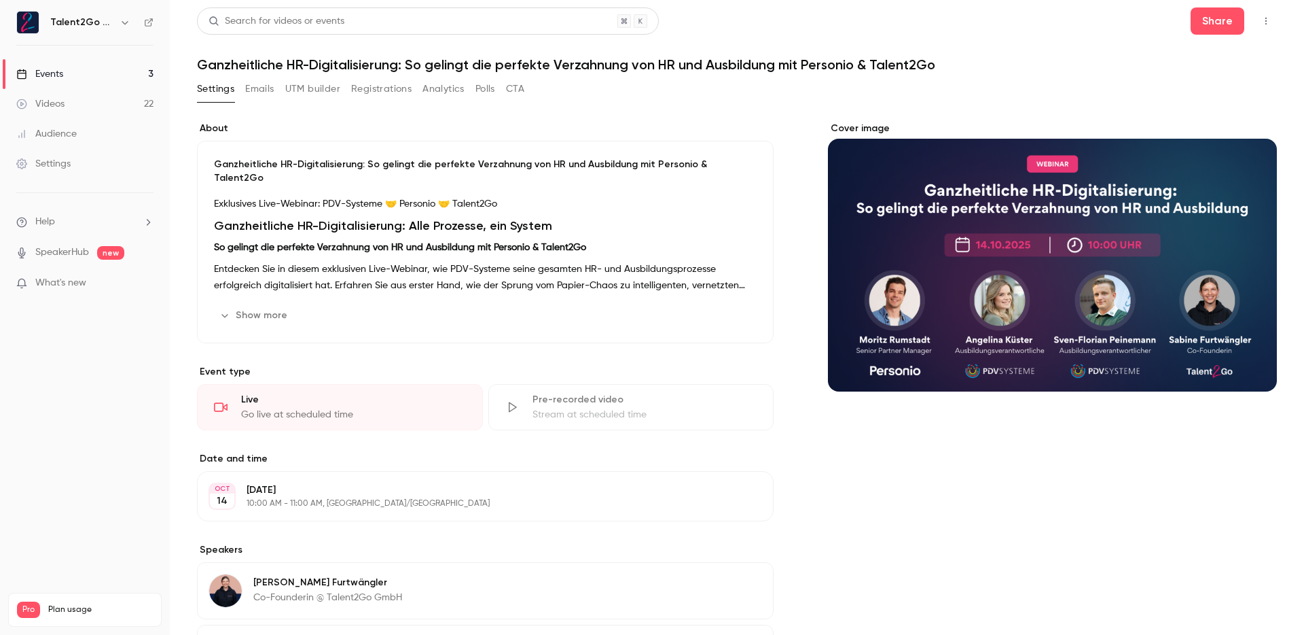
click at [674, 109] on div "About Ganzheitliche HR-Digitalisierung: So gelingt die perfekte Verzahnung von …" at bounding box center [737, 524] width 1080 height 838
click at [66, 107] on link "Videos 22" at bounding box center [85, 104] width 170 height 30
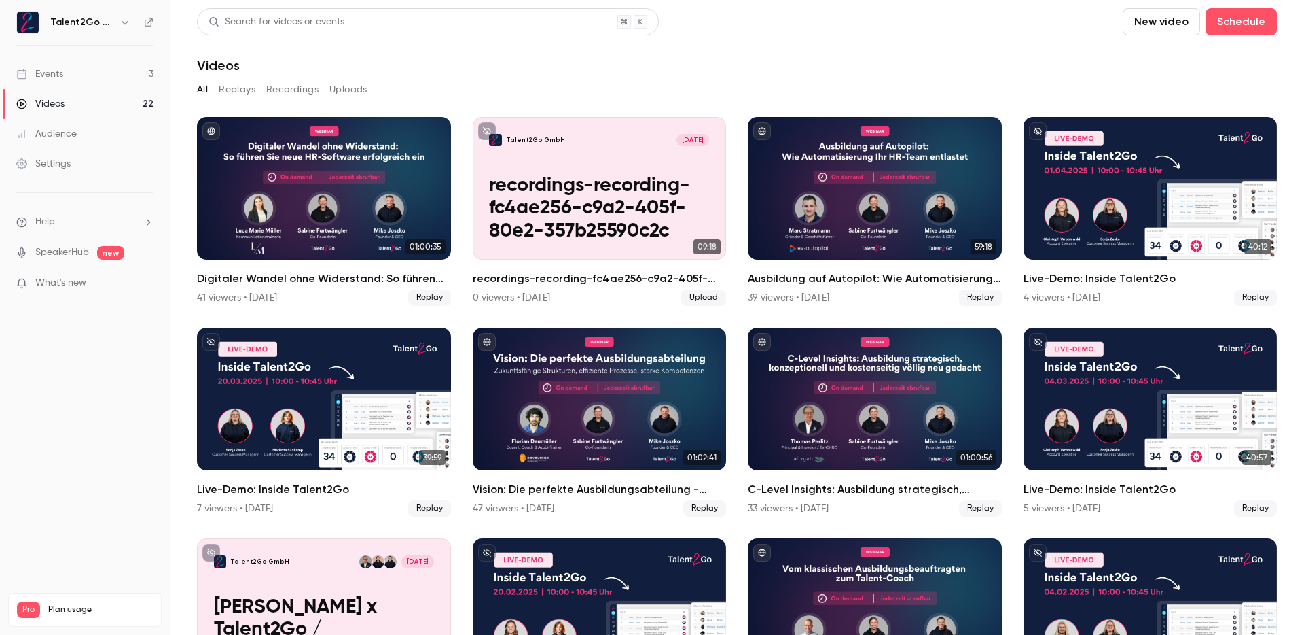
click at [68, 124] on link "Audience" at bounding box center [85, 134] width 170 height 30
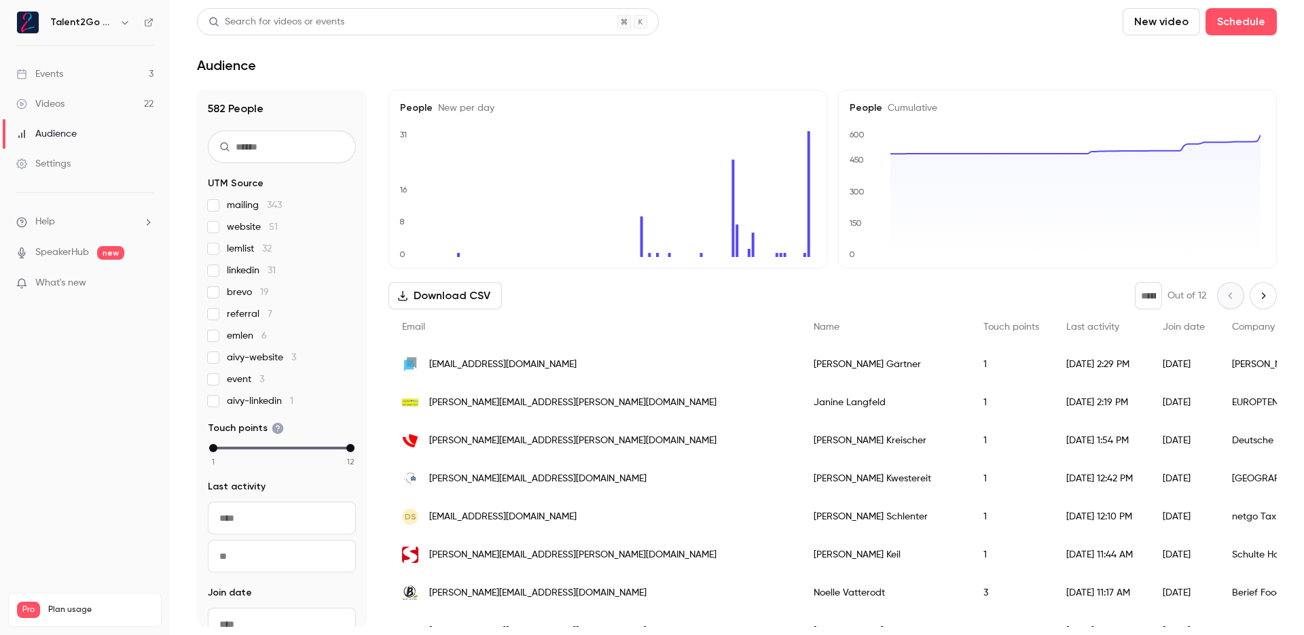
click at [127, 68] on link "Events 3" at bounding box center [85, 74] width 170 height 30
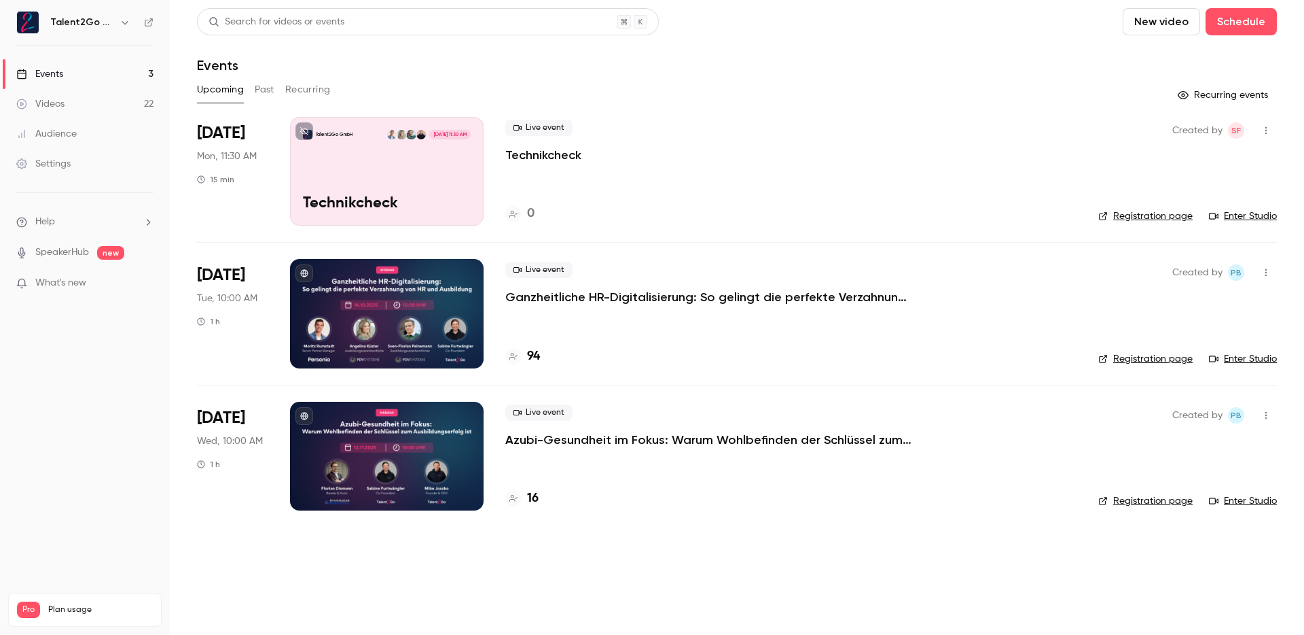
click at [537, 357] on h4 "94" at bounding box center [533, 356] width 13 height 18
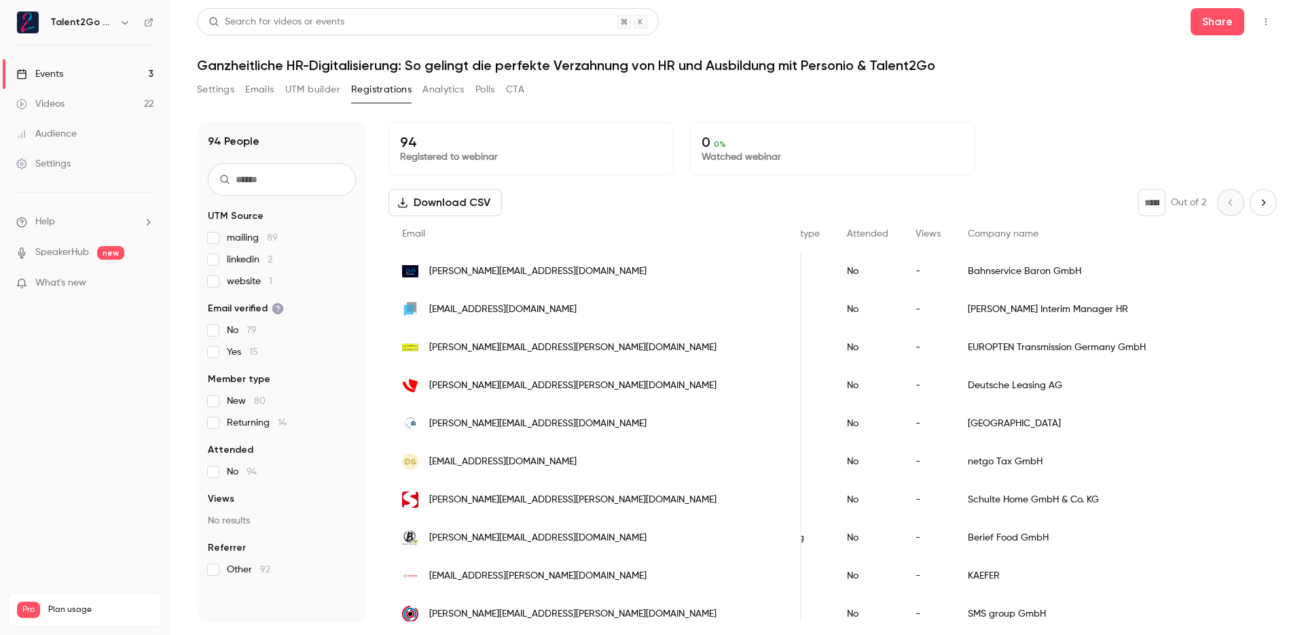
scroll to position [0, 279]
click at [107, 146] on link "Audience" at bounding box center [85, 134] width 170 height 30
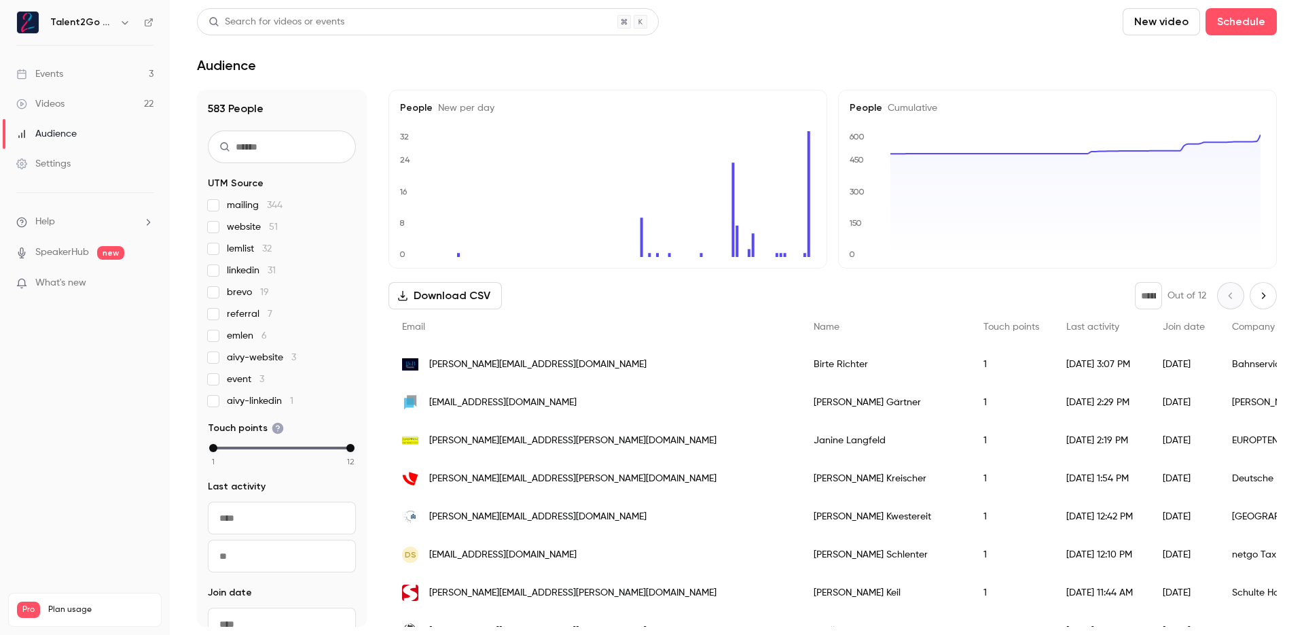
click at [92, 103] on link "Videos 22" at bounding box center [85, 104] width 170 height 30
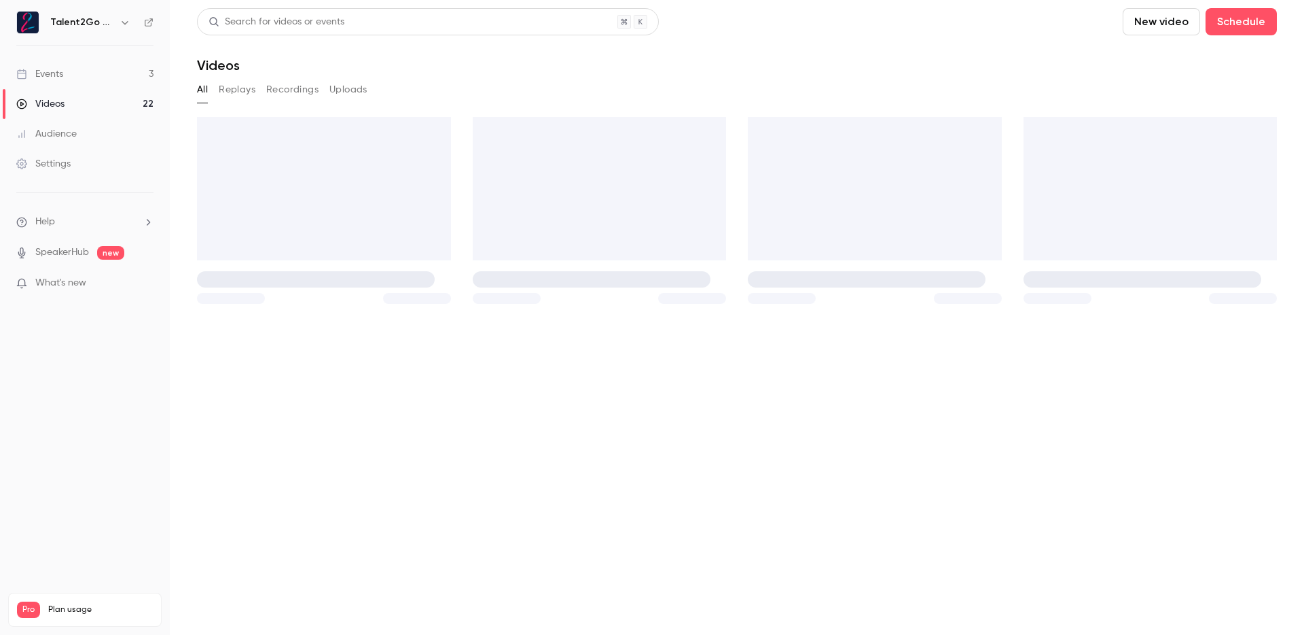
click at [121, 76] on link "Events 3" at bounding box center [85, 74] width 170 height 30
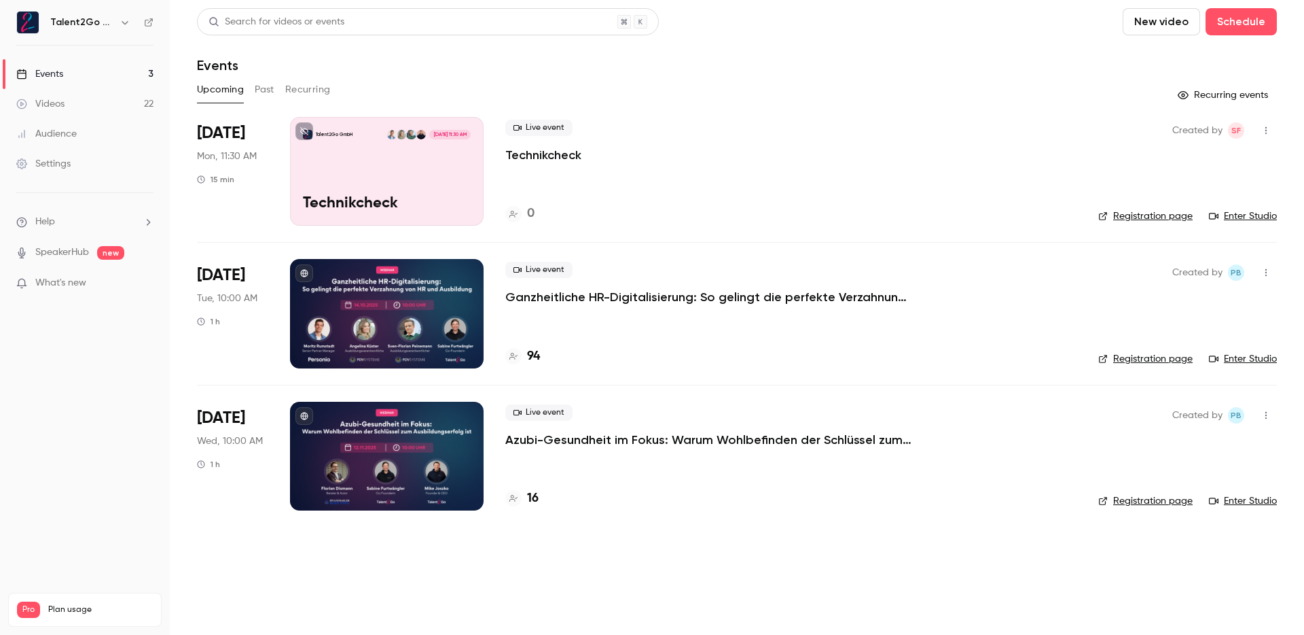
click at [107, 103] on link "Videos 22" at bounding box center [85, 104] width 170 height 30
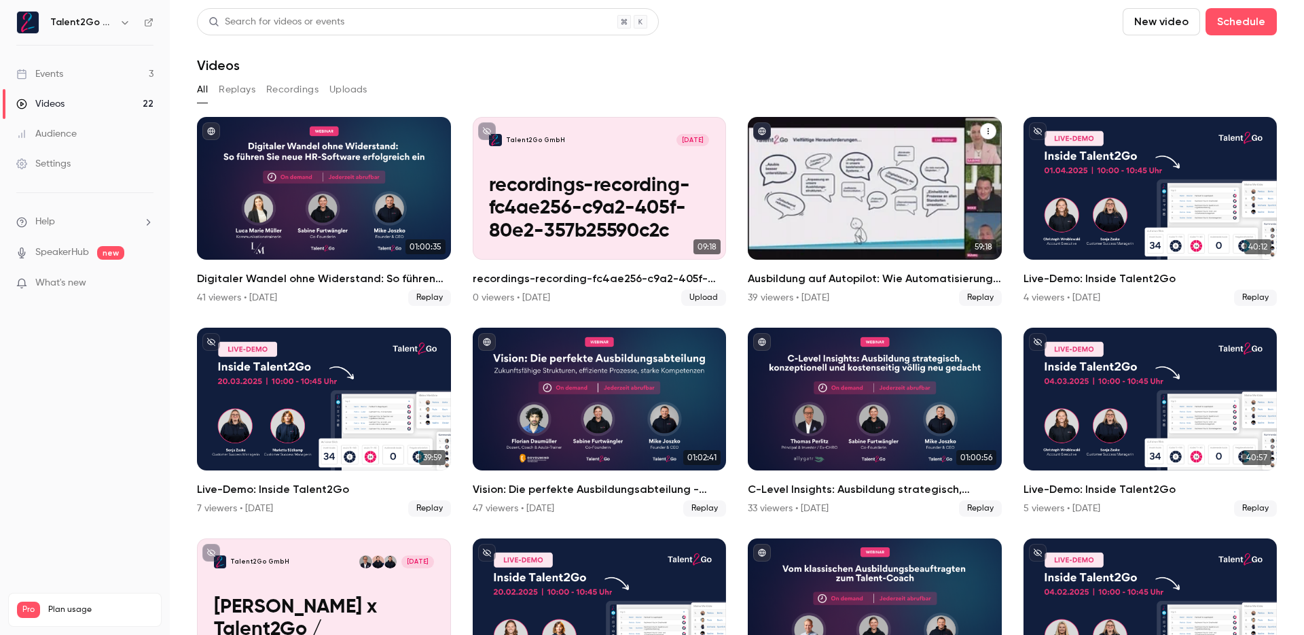
click at [897, 277] on h2 "Ausbildung auf Autopilot: Wie Automatisierung Ihr HR-Team entlastet ⚙️" at bounding box center [875, 278] width 254 height 16
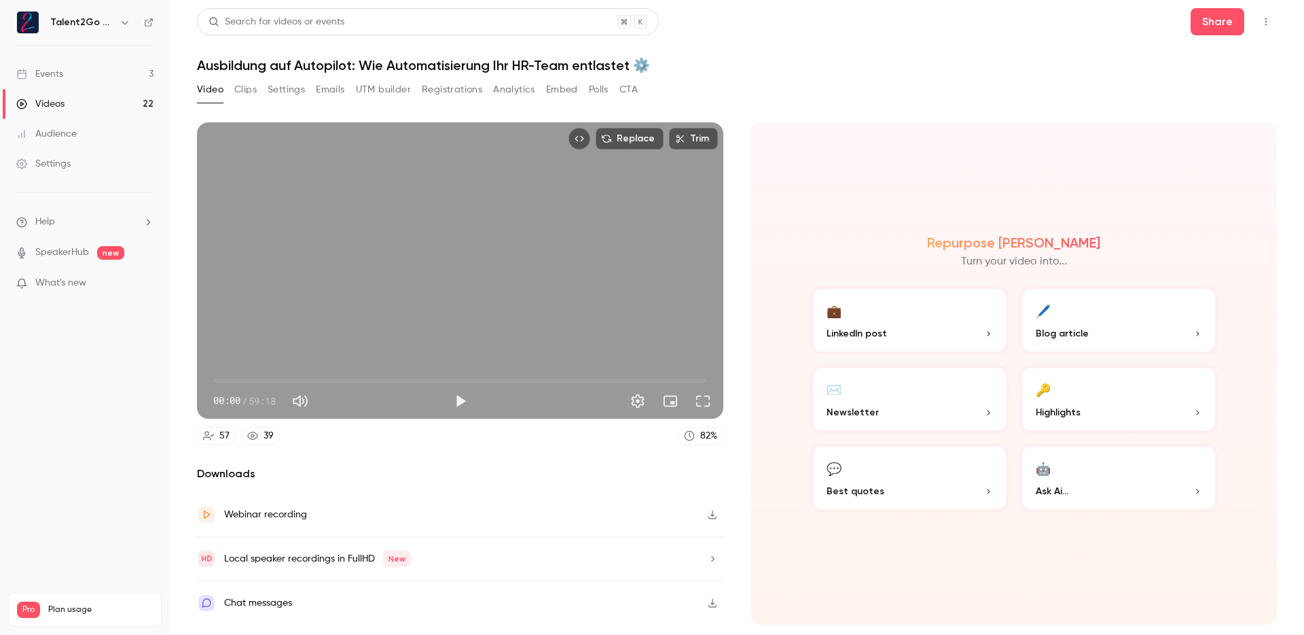
click at [596, 88] on button "Polls" at bounding box center [599, 90] width 20 height 22
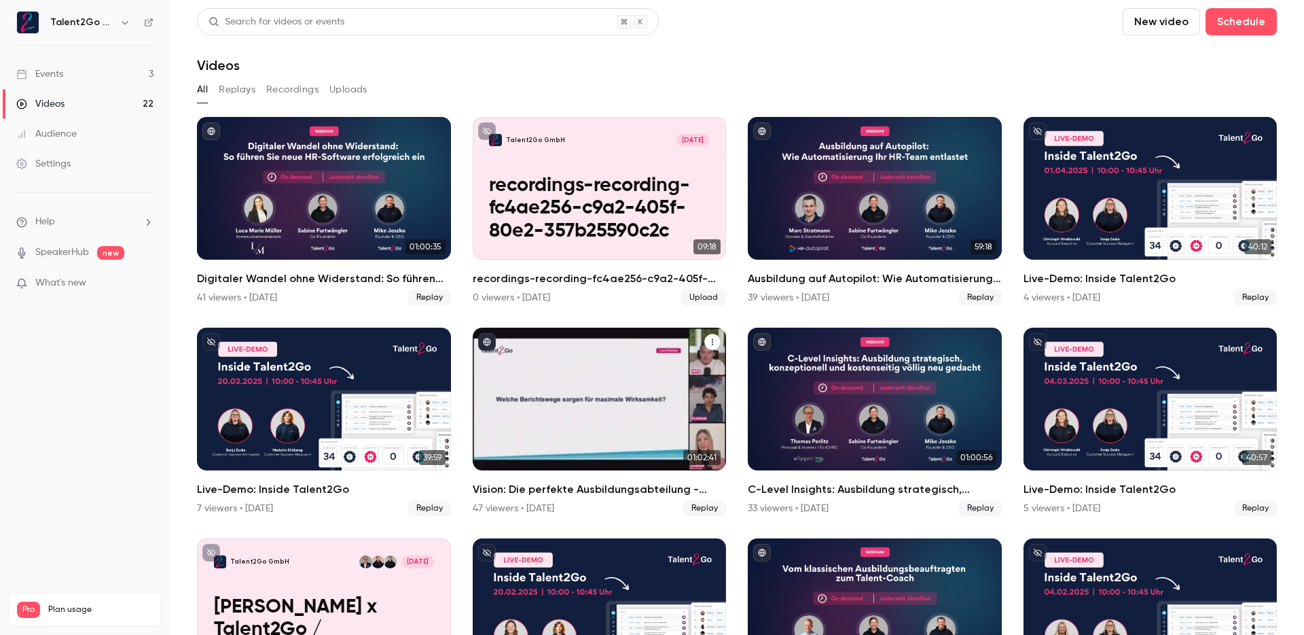
click at [541, 488] on h2 "Vision: Die perfekte Ausbildungsabteilung - Zukunftsfähige Strukturen, effizien…" at bounding box center [600, 489] width 254 height 16
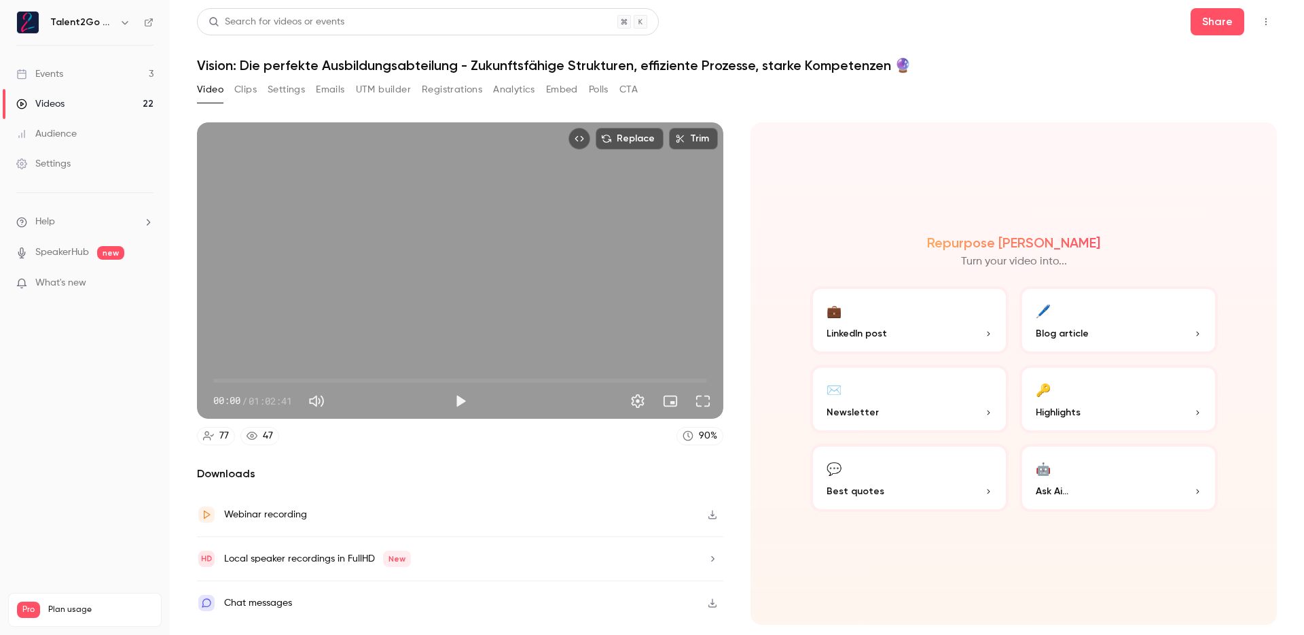
click at [615, 87] on div "Video Clips Settings Emails UTM builder Registrations Analytics Embed Polls CTA" at bounding box center [417, 90] width 441 height 22
click at [601, 88] on button "Polls" at bounding box center [599, 90] width 20 height 22
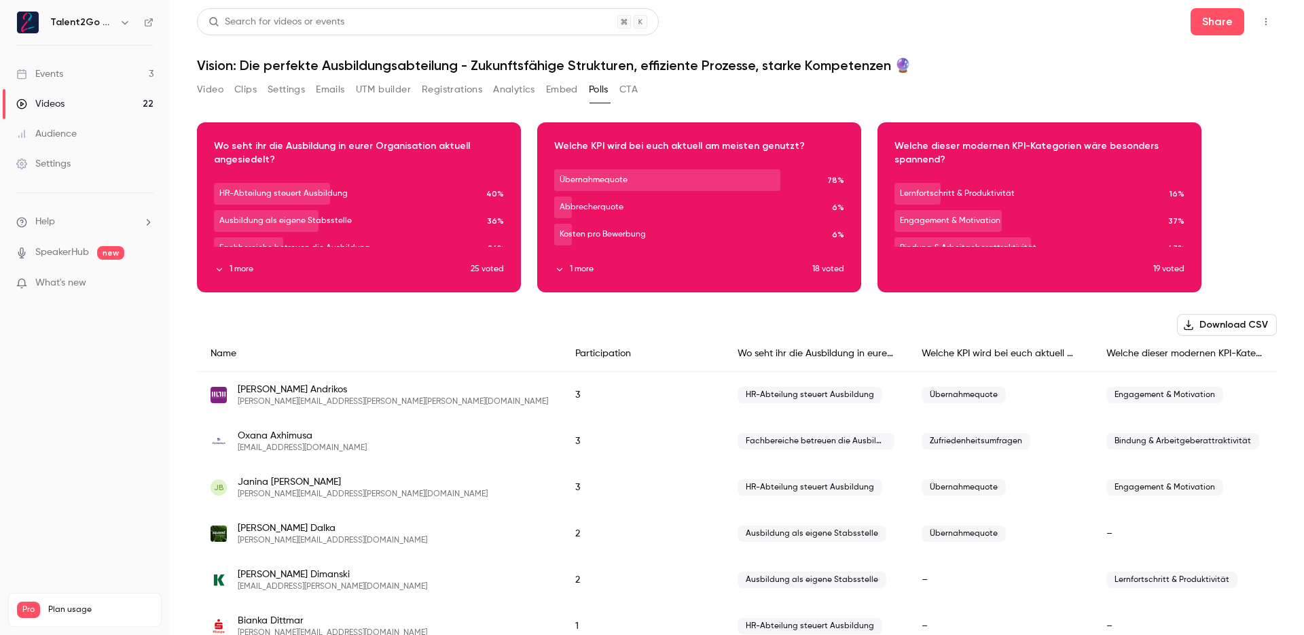
click at [443, 91] on button "Registrations" at bounding box center [452, 90] width 60 height 22
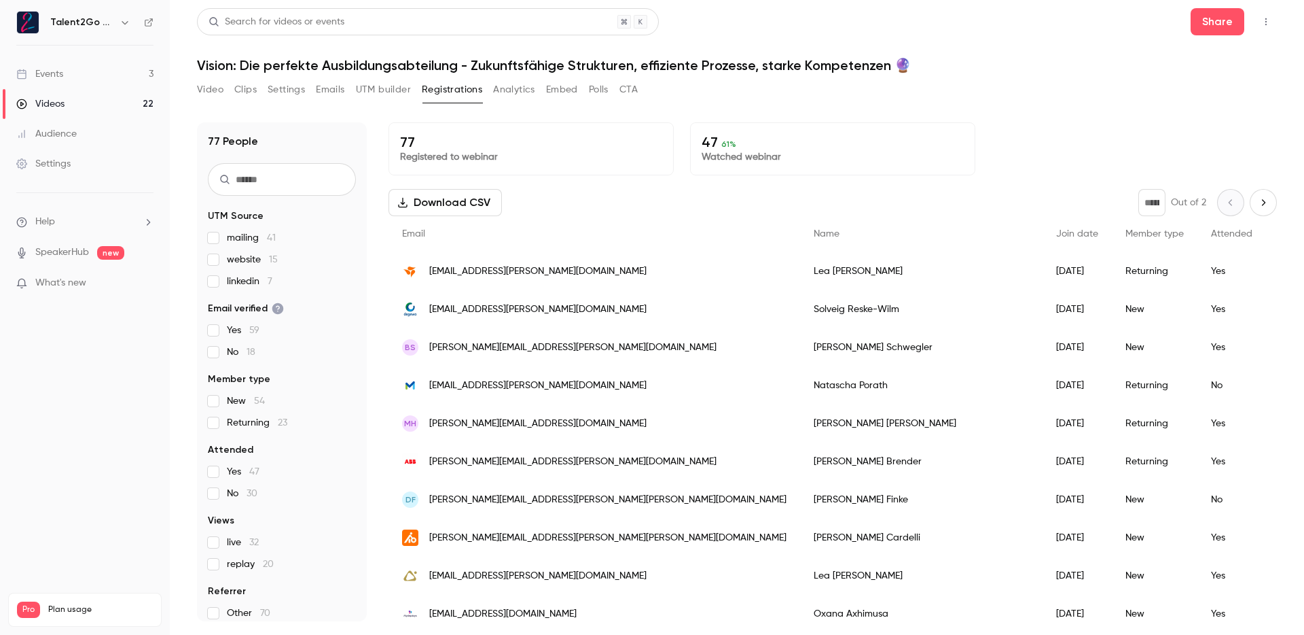
click at [602, 93] on button "Polls" at bounding box center [599, 90] width 20 height 22
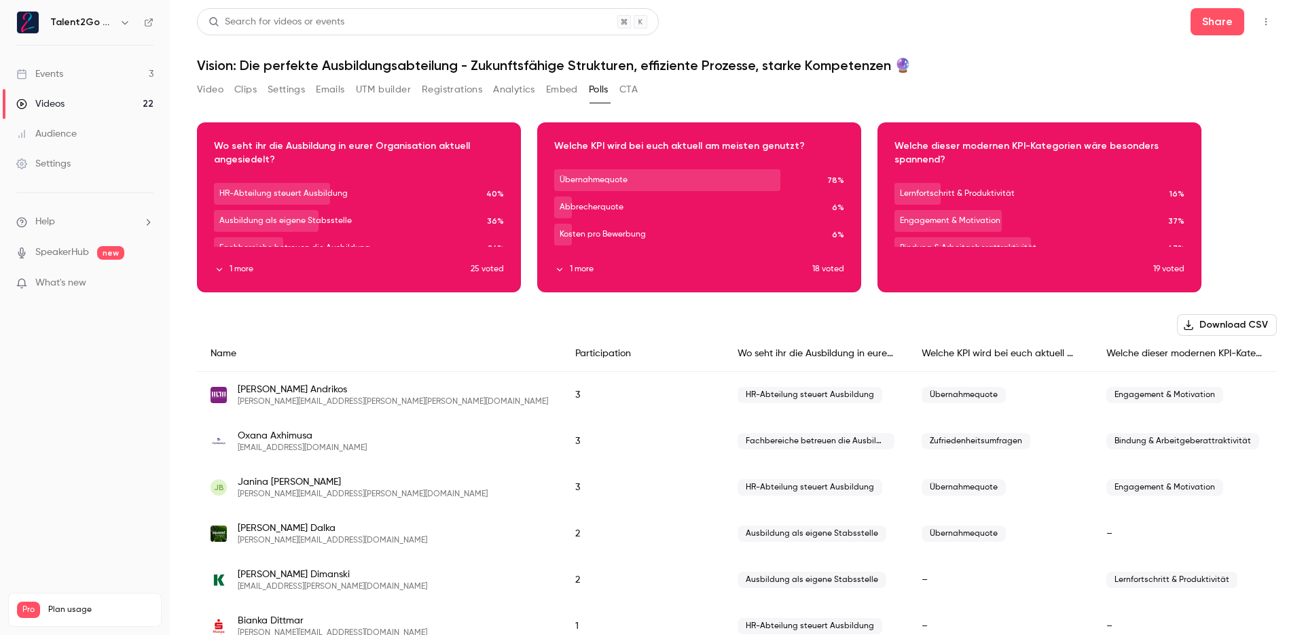
click at [939, 70] on h1 "Vision: Die perfekte Ausbildungsabteilung - Zukunftsfähige Strukturen, effizien…" at bounding box center [737, 65] width 1080 height 16
click at [90, 109] on link "Videos 22" at bounding box center [85, 104] width 170 height 30
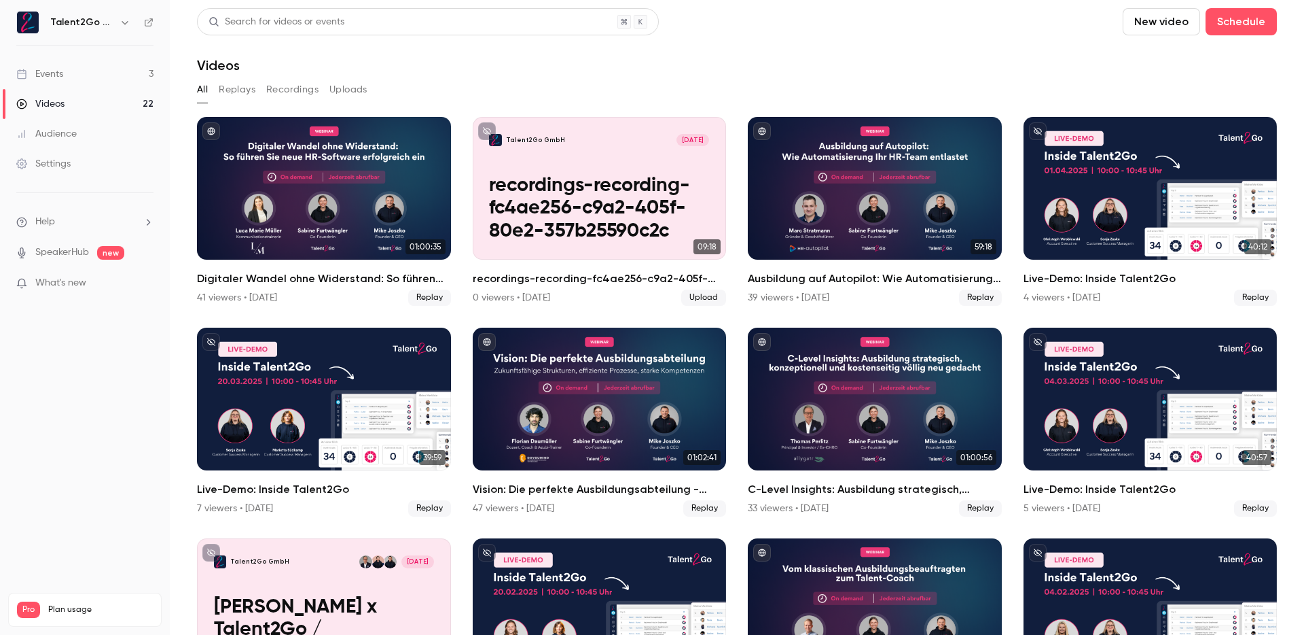
click at [107, 70] on link "Events 3" at bounding box center [85, 74] width 170 height 30
